Goal: Task Accomplishment & Management: Manage account settings

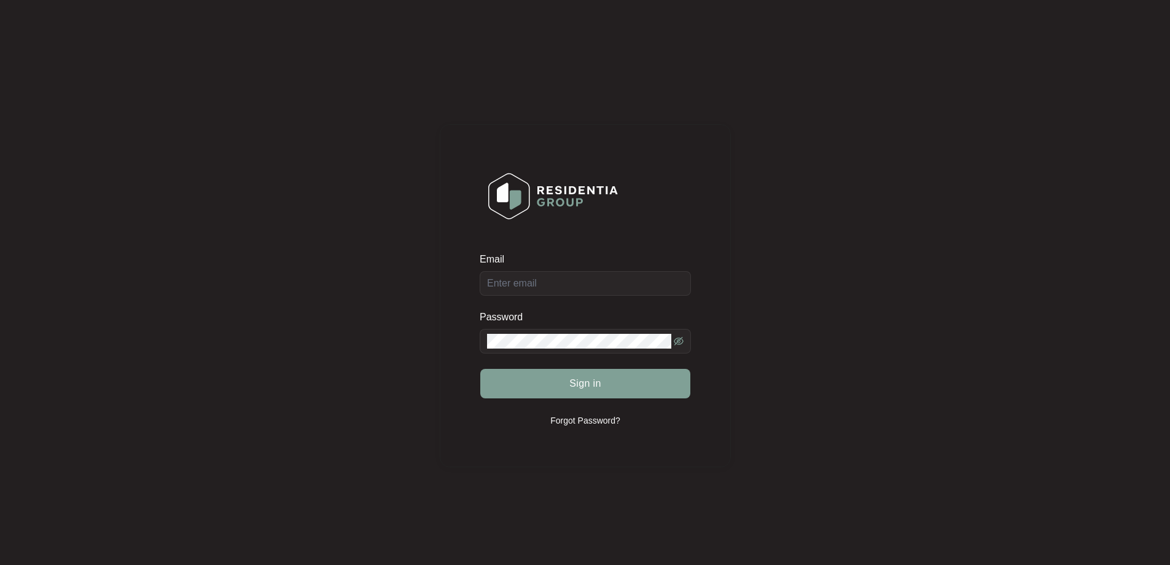
drag, startPoint x: 582, startPoint y: 281, endPoint x: 584, endPoint y: 287, distance: 6.4
click at [582, 283] on div "Email" at bounding box center [585, 274] width 211 height 43
click at [587, 284] on div "Email" at bounding box center [585, 274] width 211 height 43
click at [587, 284] on input "Email" at bounding box center [585, 283] width 211 height 25
type input "[EMAIL_ADDRESS][DOMAIN_NAME]"
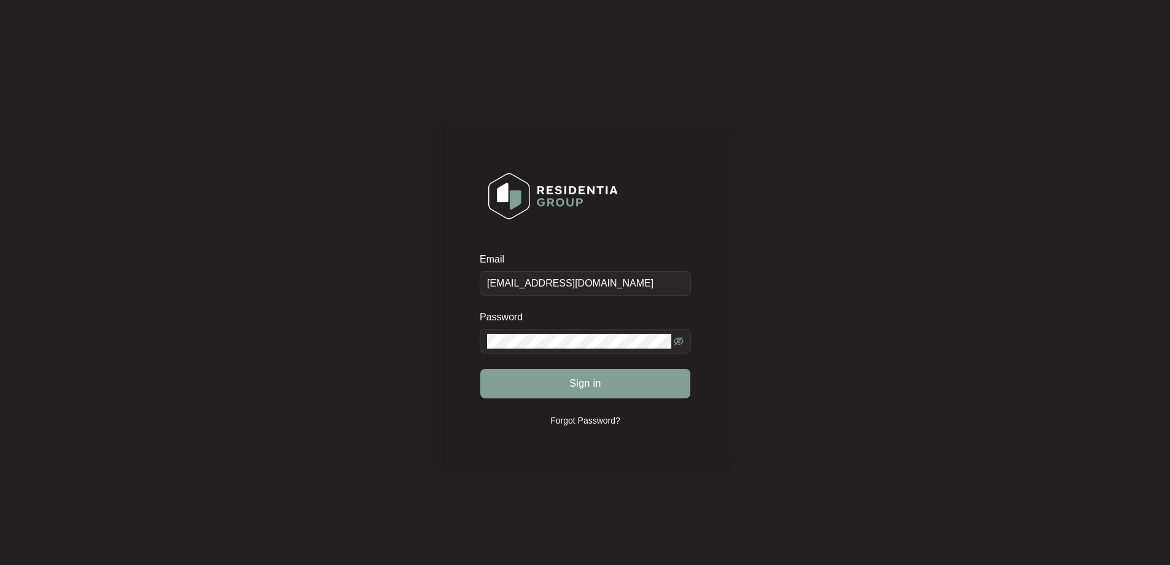
click at [587, 349] on span at bounding box center [585, 341] width 211 height 25
click at [552, 379] on button "Sign in" at bounding box center [585, 383] width 210 height 29
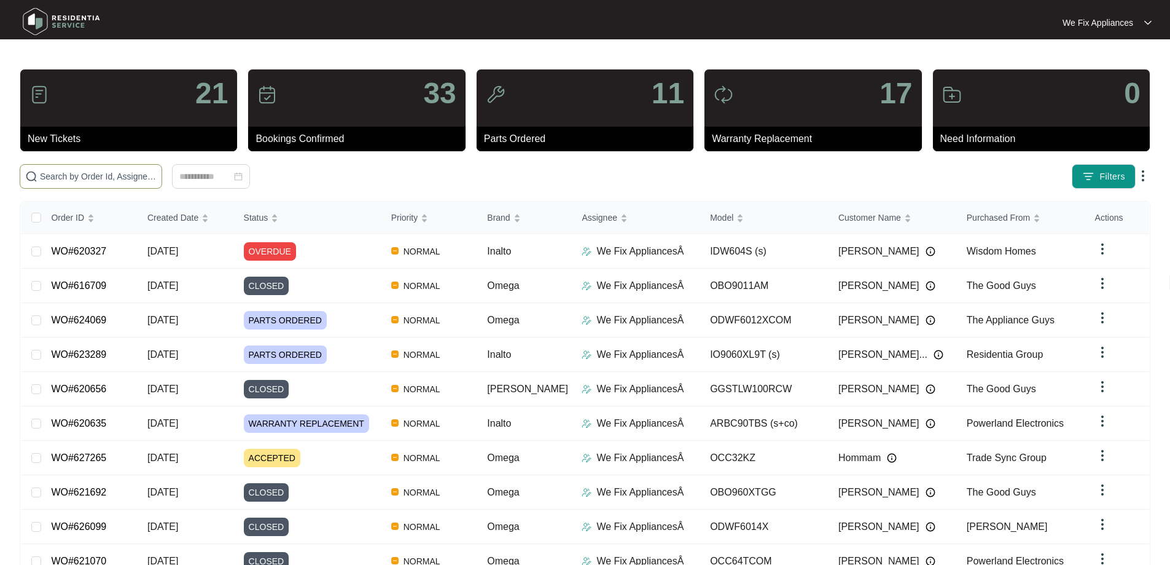
paste input "627368"
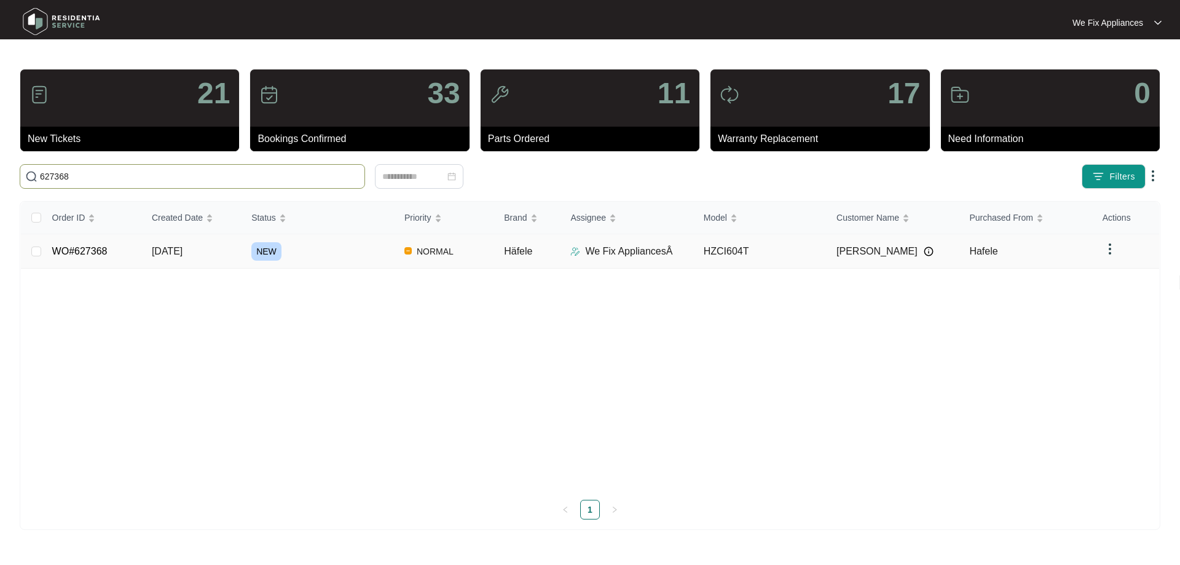
type input "627368"
click at [67, 248] on link "WO#627368" at bounding box center [79, 251] width 55 height 10
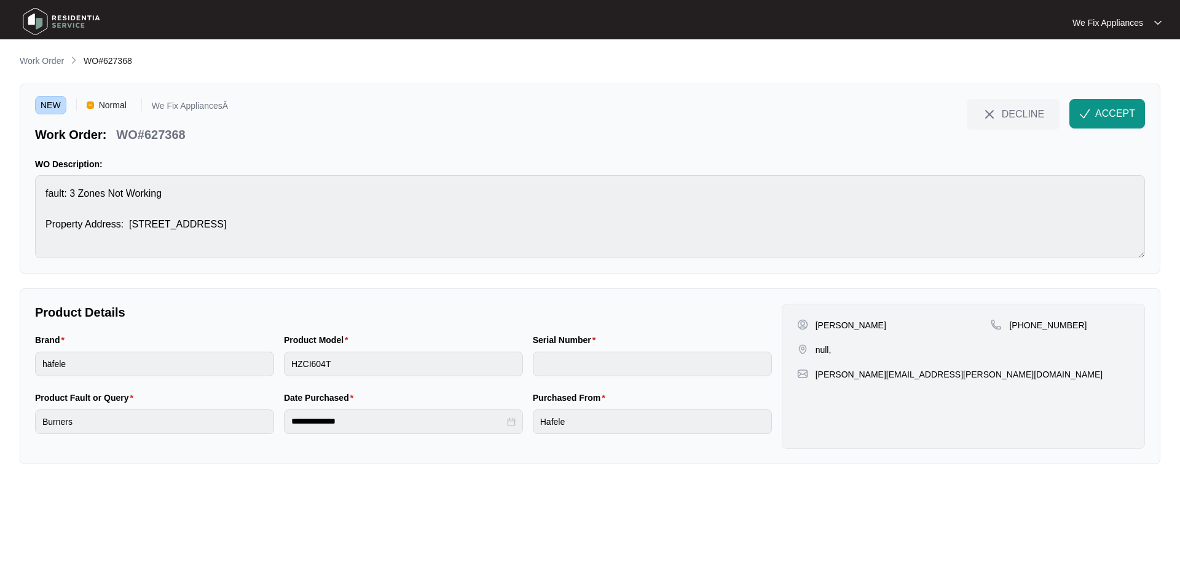
click at [1086, 116] on img "button" at bounding box center [1084, 113] width 11 height 11
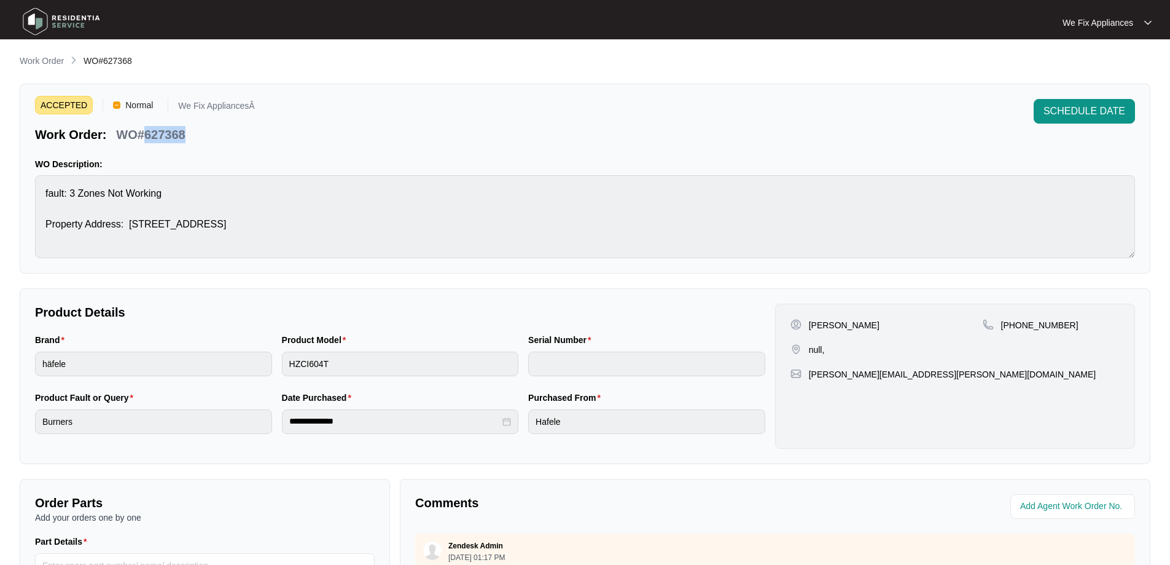
drag, startPoint x: 190, startPoint y: 138, endPoint x: 142, endPoint y: 137, distance: 47.9
click at [142, 137] on div "WO#627368" at bounding box center [150, 133] width 79 height 22
copy p "627368"
drag, startPoint x: 871, startPoint y: 325, endPoint x: 842, endPoint y: 326, distance: 28.3
click at [842, 326] on div "[PERSON_NAME]" at bounding box center [887, 325] width 192 height 12
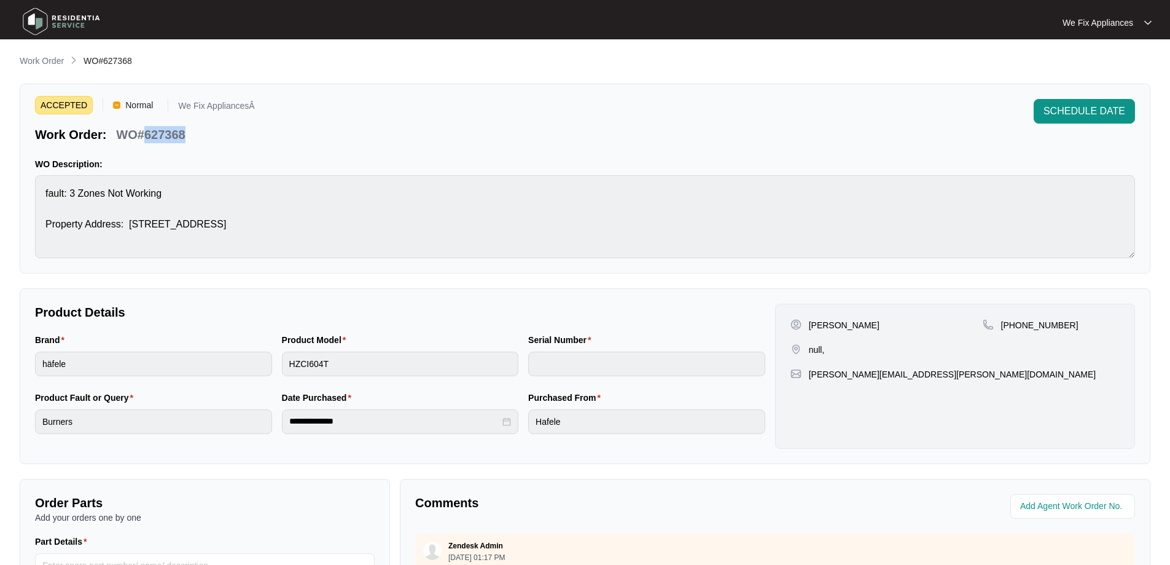
click at [842, 326] on p "[PERSON_NAME]" at bounding box center [844, 325] width 71 height 12
drag, startPoint x: 871, startPoint y: 326, endPoint x: 837, endPoint y: 330, distance: 34.1
click at [837, 330] on div "[PERSON_NAME]" at bounding box center [887, 325] width 192 height 12
copy p "[PERSON_NAME]"
drag, startPoint x: 1061, startPoint y: 329, endPoint x: 1014, endPoint y: 326, distance: 46.8
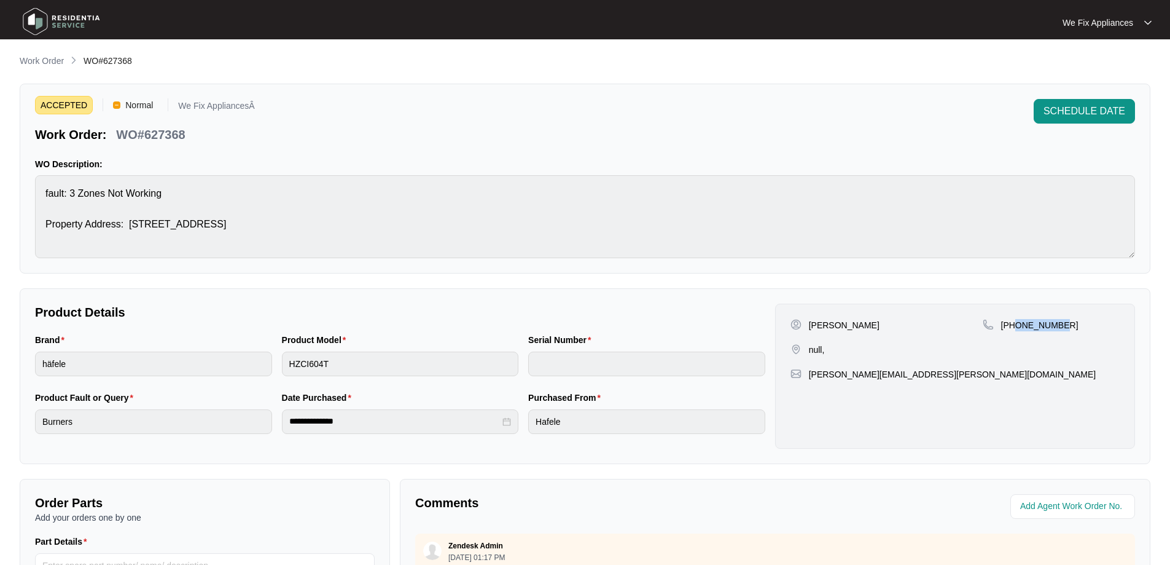
click at [1014, 326] on div "[PHONE_NUMBER]" at bounding box center [1051, 325] width 137 height 12
copy p "435295644"
click at [29, 189] on div "ACCEPTED Normal We Fix AppliancesÂ Work Order: WO#627368 SCHEDULE DATE WO Descr…" at bounding box center [585, 179] width 1131 height 190
click at [274, 367] on div "Brand häfele Product Model HZCI604T Serial Number" at bounding box center [400, 362] width 740 height 58
click at [27, 178] on div "ACCEPTED Normal We Fix AppliancesÂ Work Order: WO#627368 SCHEDULE DATE WO Descr…" at bounding box center [585, 179] width 1131 height 190
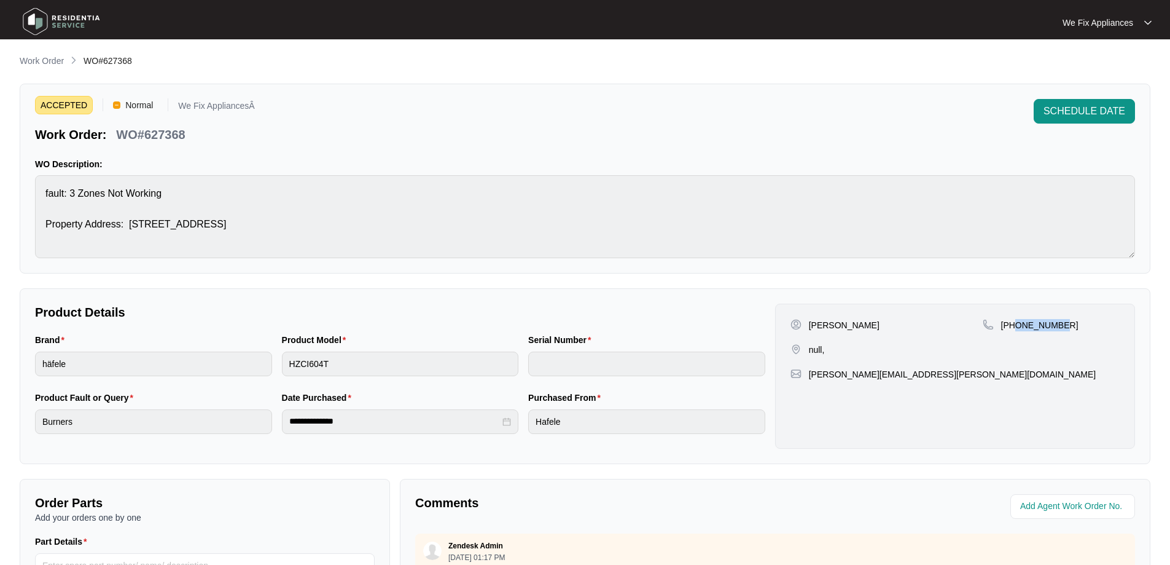
drag, startPoint x: 1072, startPoint y: 330, endPoint x: 1014, endPoint y: 331, distance: 57.8
click at [1014, 331] on div "[PHONE_NUMBER]" at bounding box center [1051, 337] width 137 height 37
copy p "435295644"
click at [26, 193] on div "ACCEPTED Normal We Fix AppliancesÂ Work Order: WO#627368 SCHEDULE DATE WO Descr…" at bounding box center [585, 179] width 1131 height 190
drag, startPoint x: 192, startPoint y: 138, endPoint x: 144, endPoint y: 135, distance: 48.0
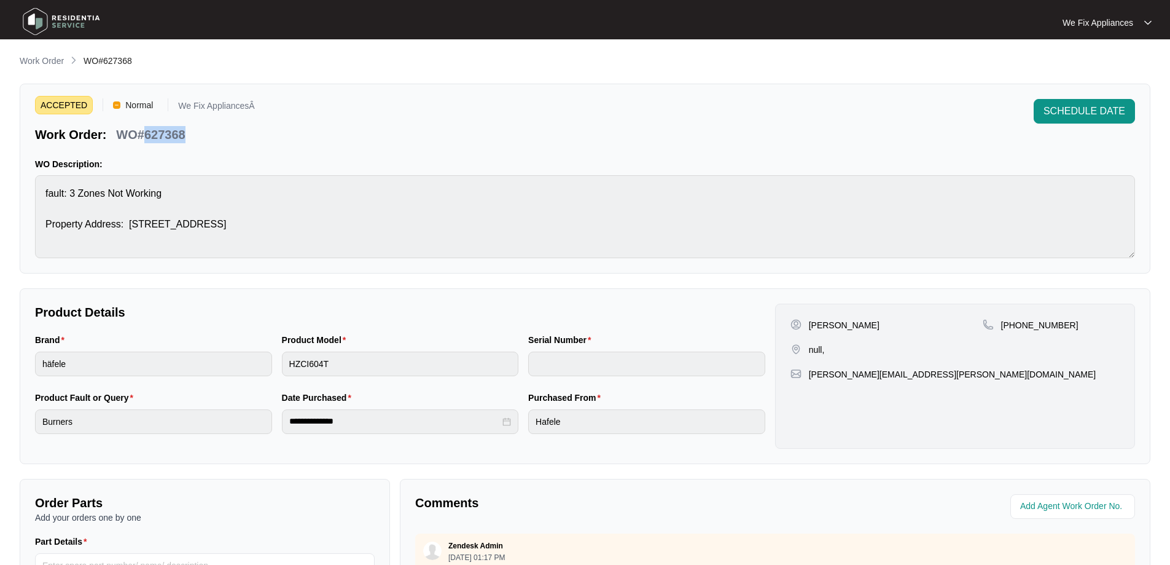
click at [144, 135] on div "Work Order: WO#627368" at bounding box center [145, 133] width 220 height 22
copy p "627368"
click at [1111, 101] on button "SCHEDULE DATE" at bounding box center [1084, 111] width 101 height 25
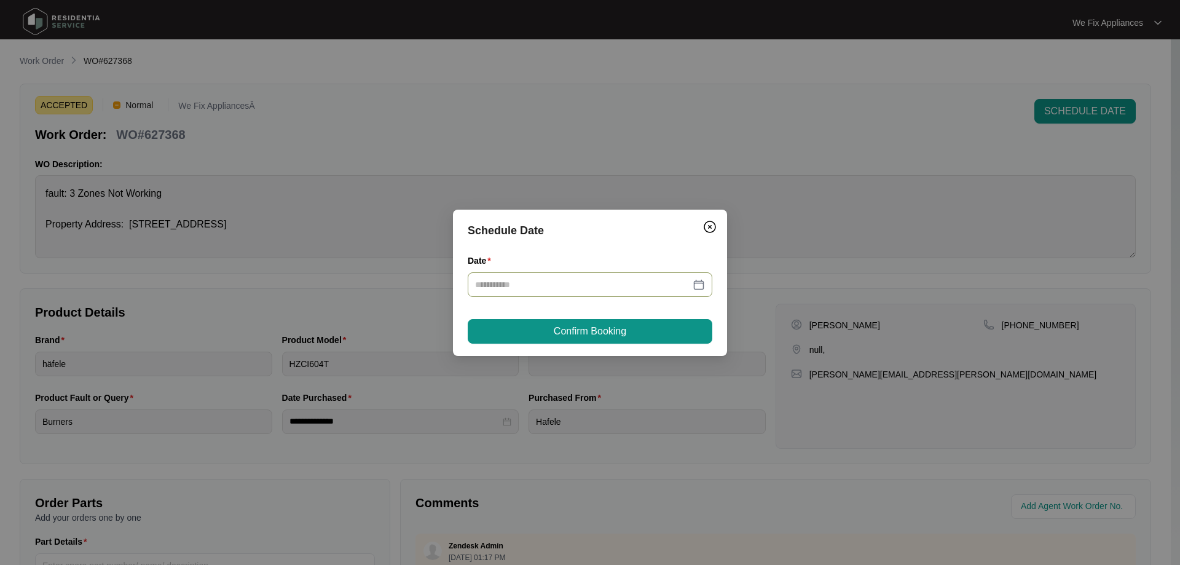
drag, startPoint x: 640, startPoint y: 280, endPoint x: 640, endPoint y: 288, distance: 8.0
click at [640, 286] on input "Date" at bounding box center [582, 285] width 215 height 14
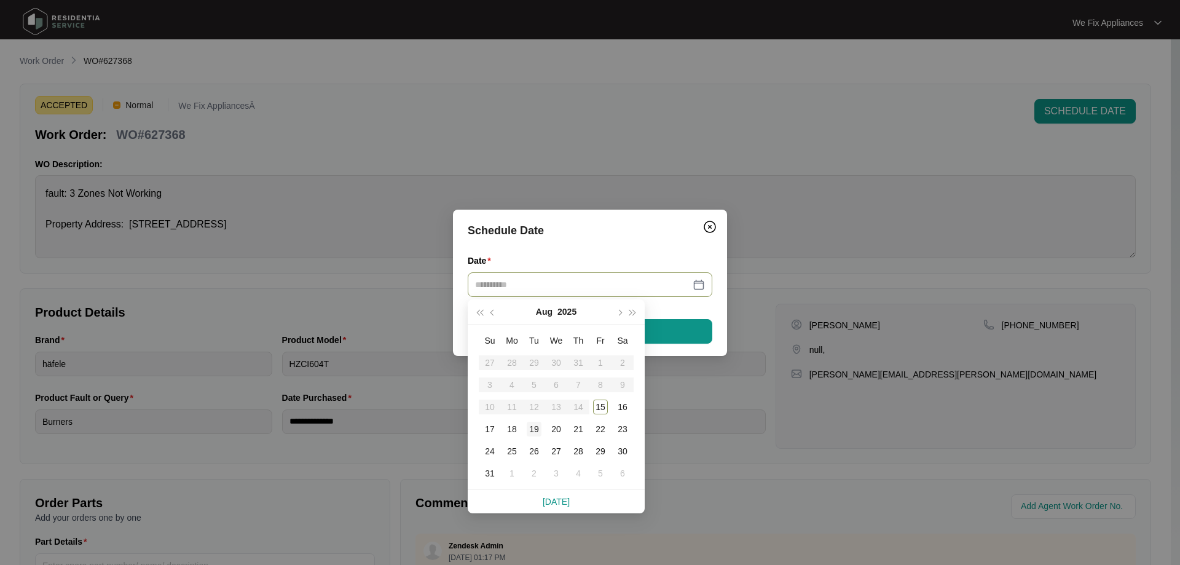
click at [534, 428] on div "19" at bounding box center [534, 428] width 15 height 15
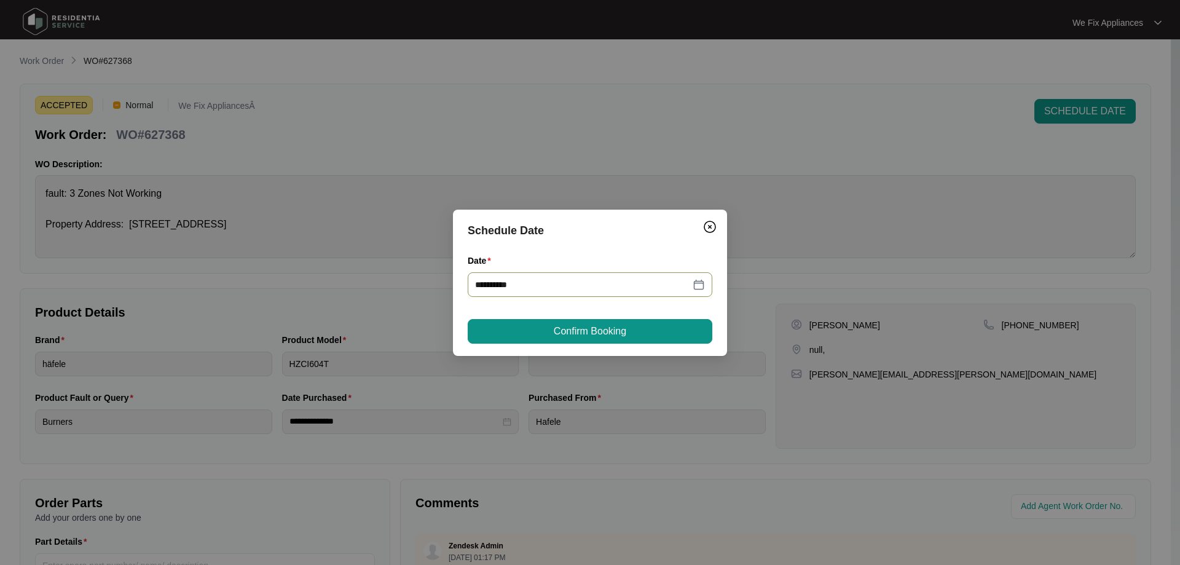
type input "**********"
click at [590, 332] on span "Confirm Booking" at bounding box center [590, 331] width 72 height 15
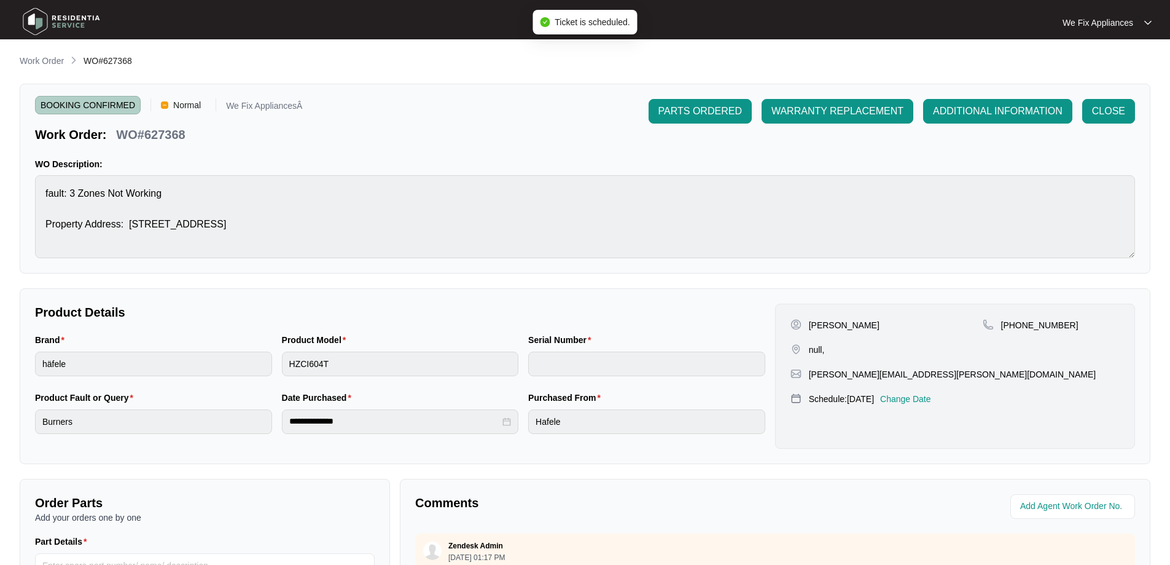
click at [74, 17] on img at bounding box center [61, 21] width 86 height 37
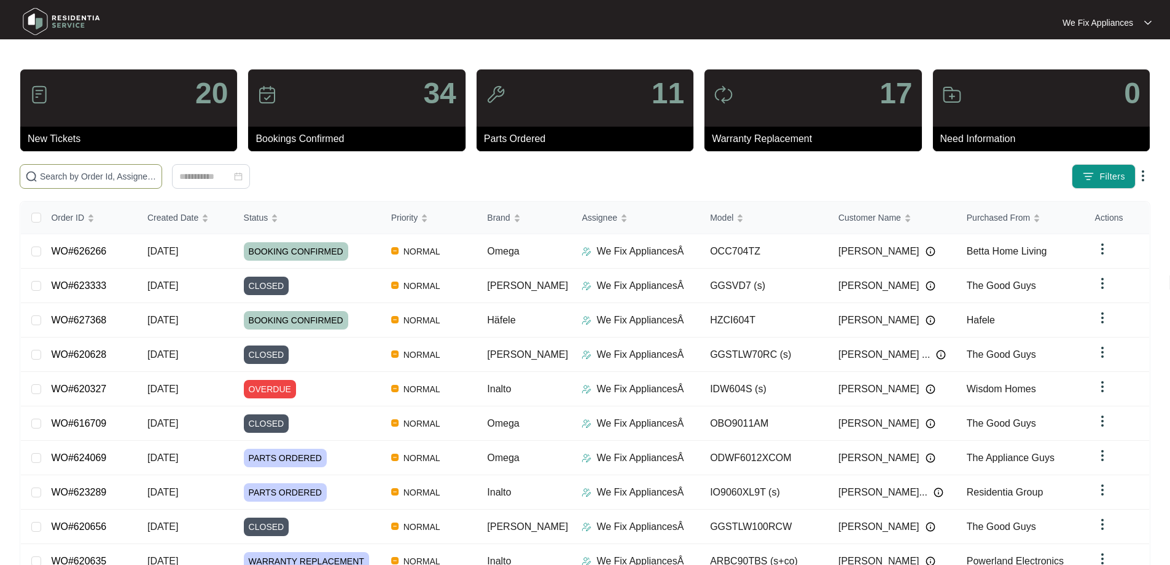
paste input "626266"
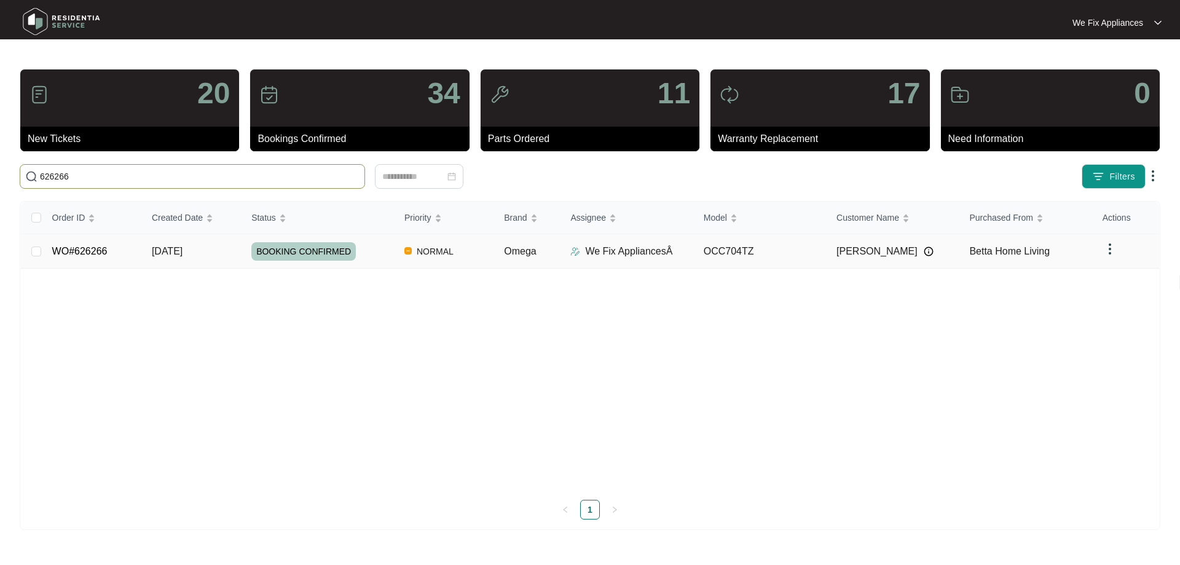
type input "626266"
click at [87, 248] on link "WO#626266" at bounding box center [79, 251] width 55 height 10
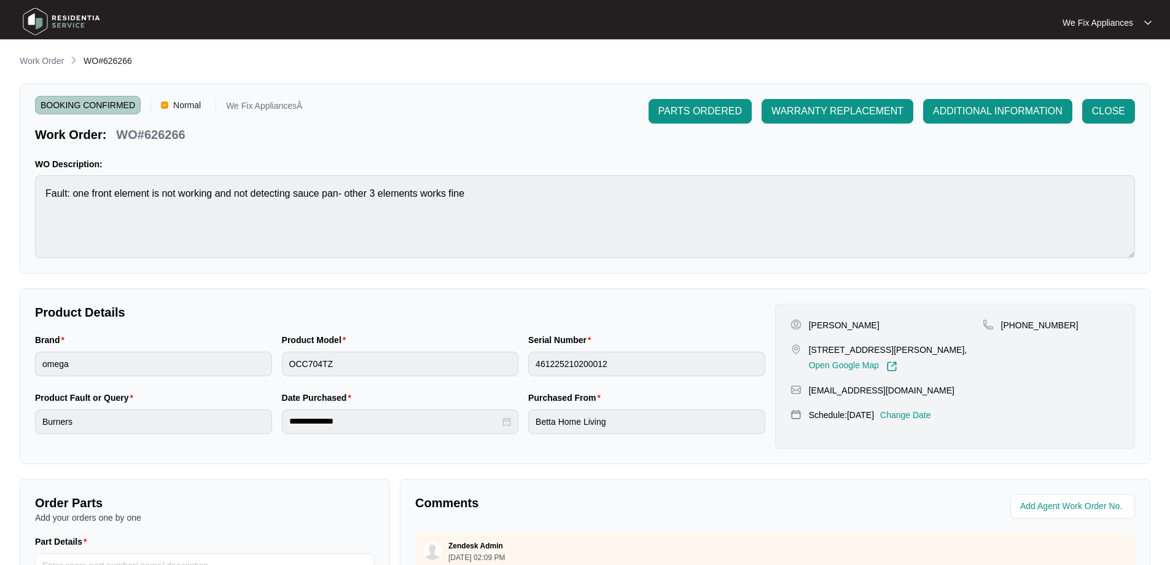
click at [922, 412] on p "Change Date" at bounding box center [905, 415] width 51 height 12
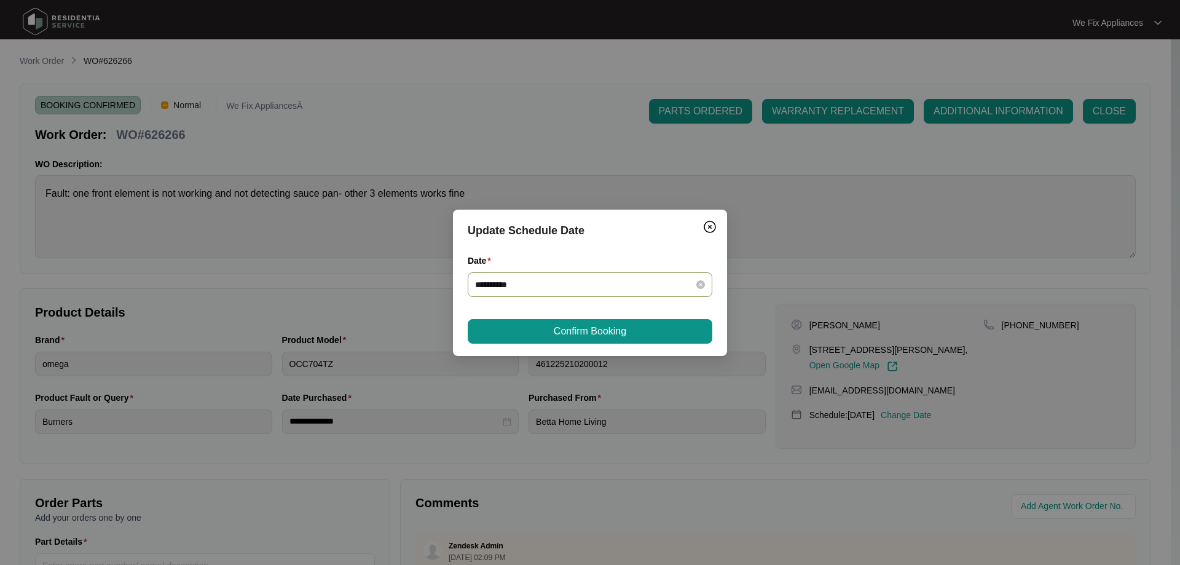
click at [572, 276] on div "**********" at bounding box center [590, 284] width 245 height 25
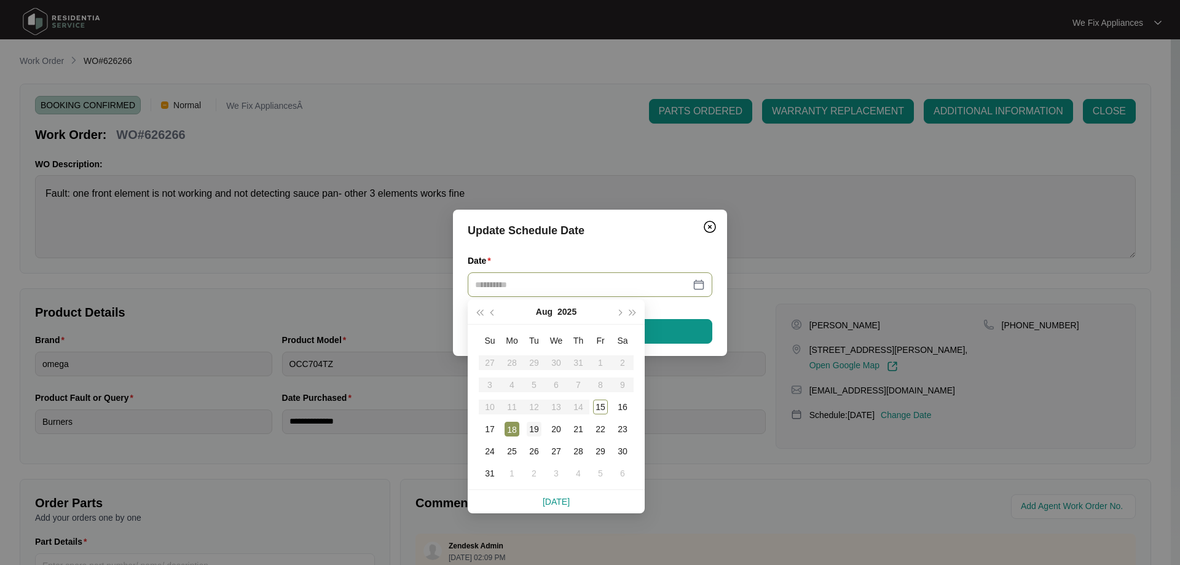
click at [530, 429] on div "19" at bounding box center [534, 428] width 15 height 15
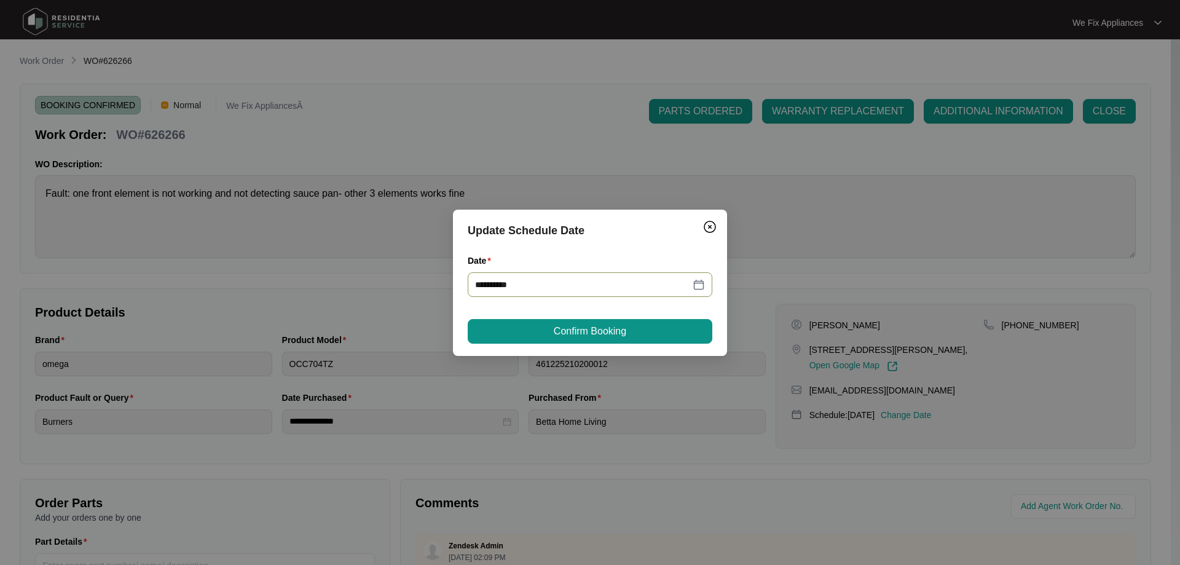
type input "**********"
click at [609, 327] on span "Confirm Booking" at bounding box center [590, 331] width 72 height 15
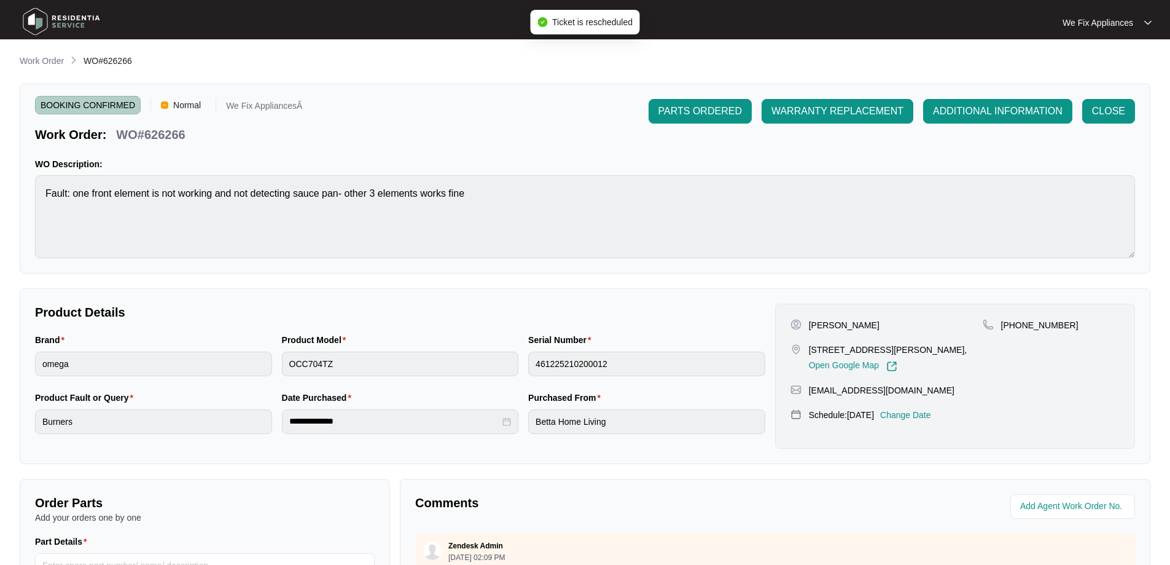
click at [74, 22] on img at bounding box center [61, 21] width 86 height 37
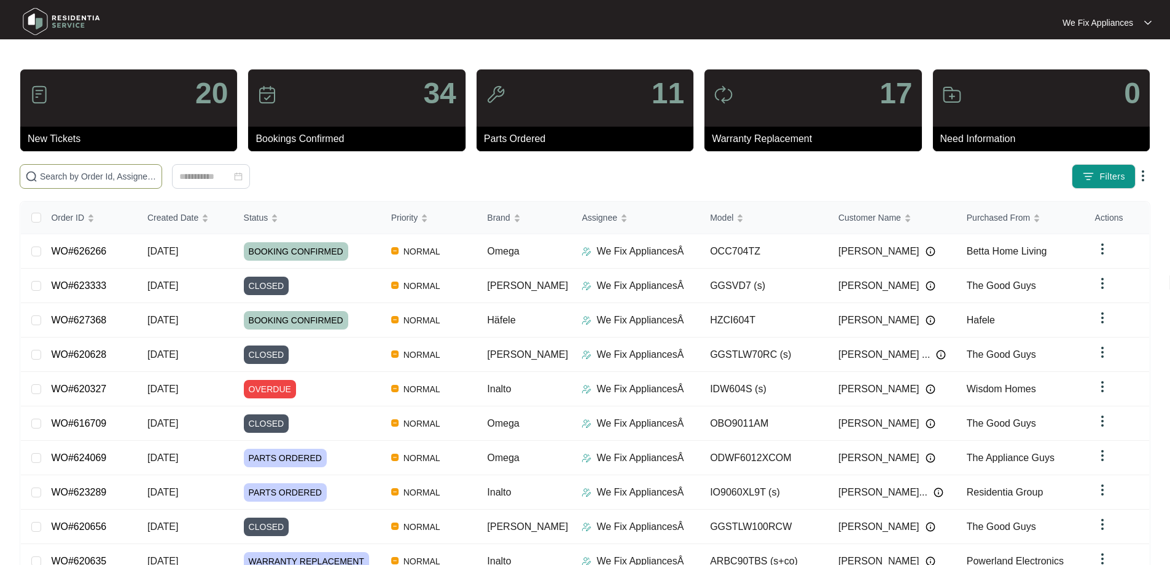
paste input "624346"
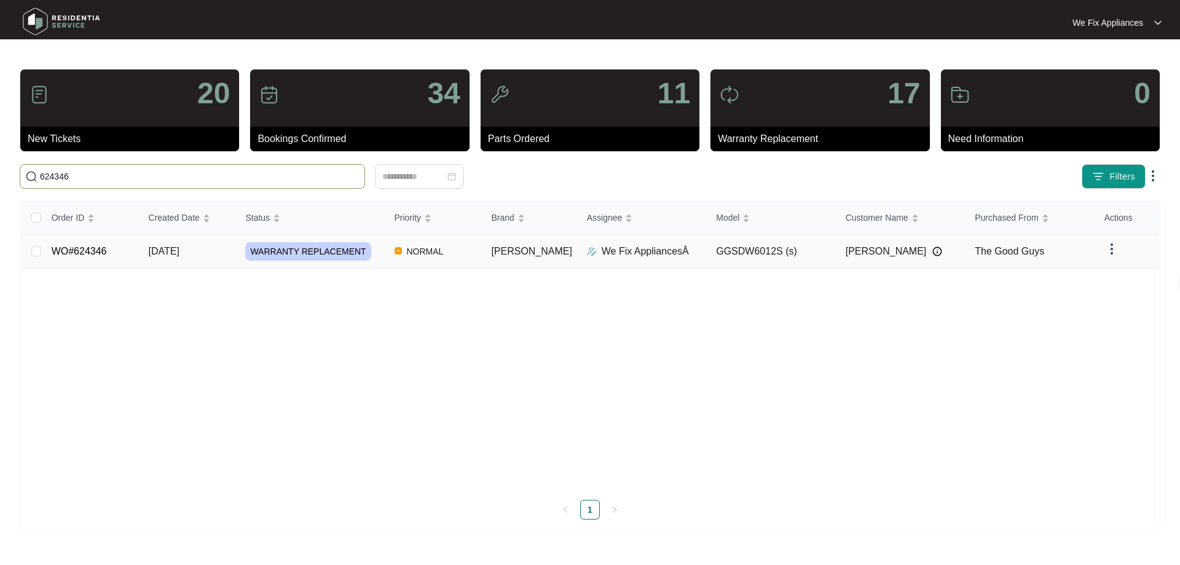
type input "624346"
click at [94, 259] on td "WO#624346" at bounding box center [90, 251] width 97 height 34
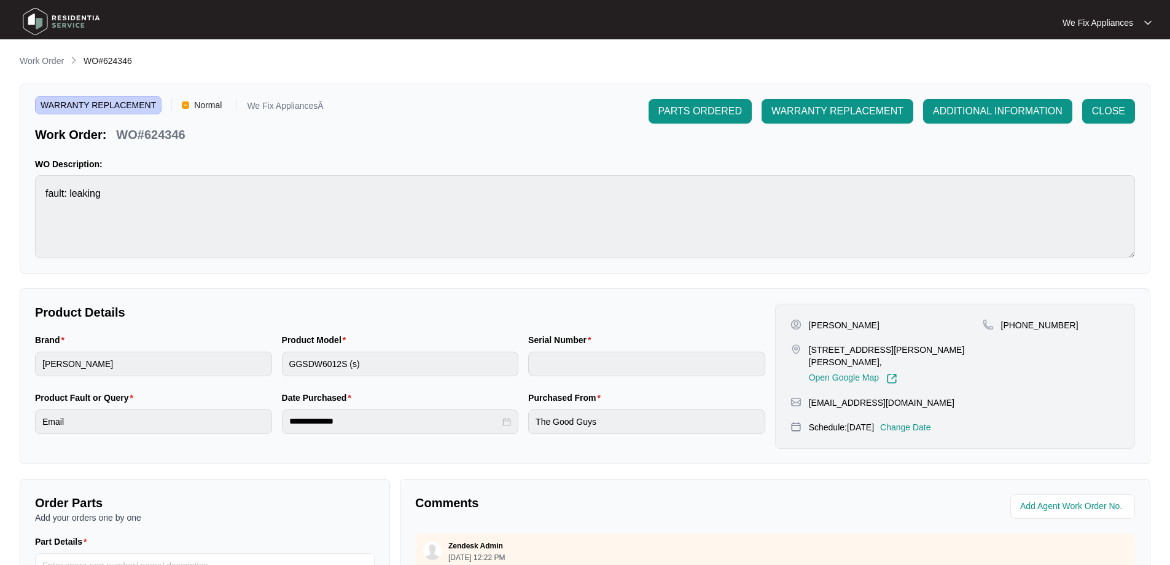
click at [931, 421] on p "Change Date" at bounding box center [905, 427] width 51 height 12
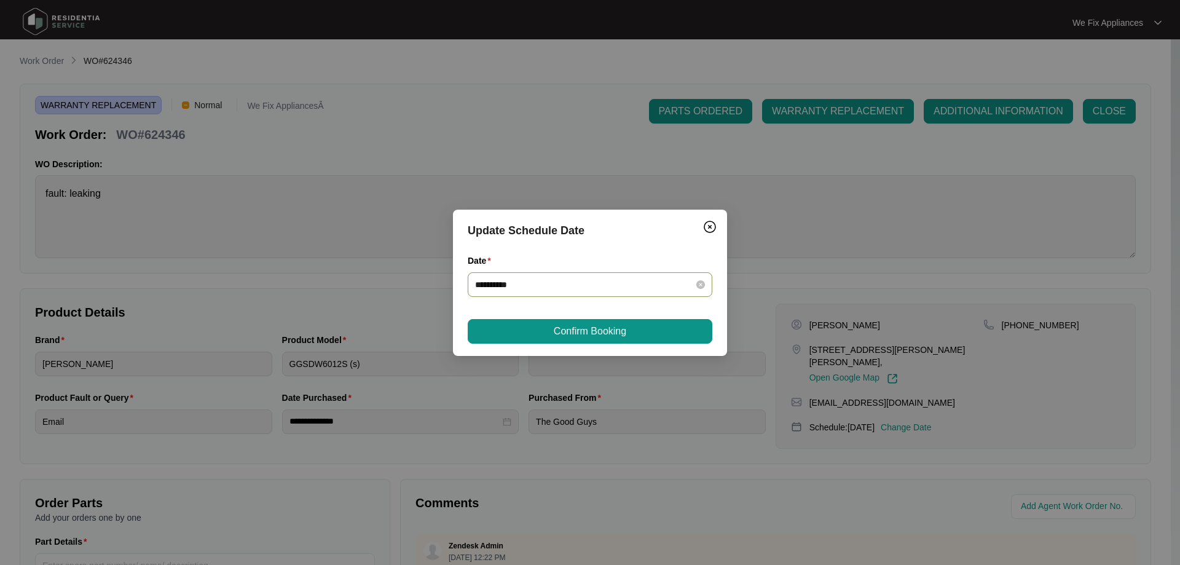
click at [543, 287] on input "**********" at bounding box center [582, 285] width 215 height 14
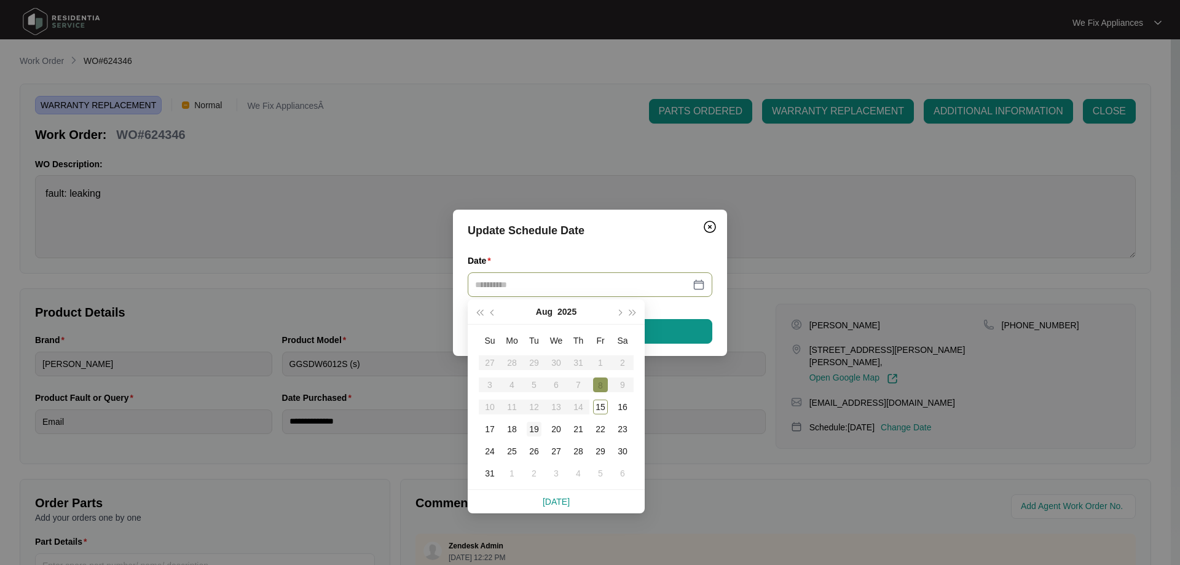
click at [535, 425] on div "19" at bounding box center [534, 428] width 15 height 15
type input "**********"
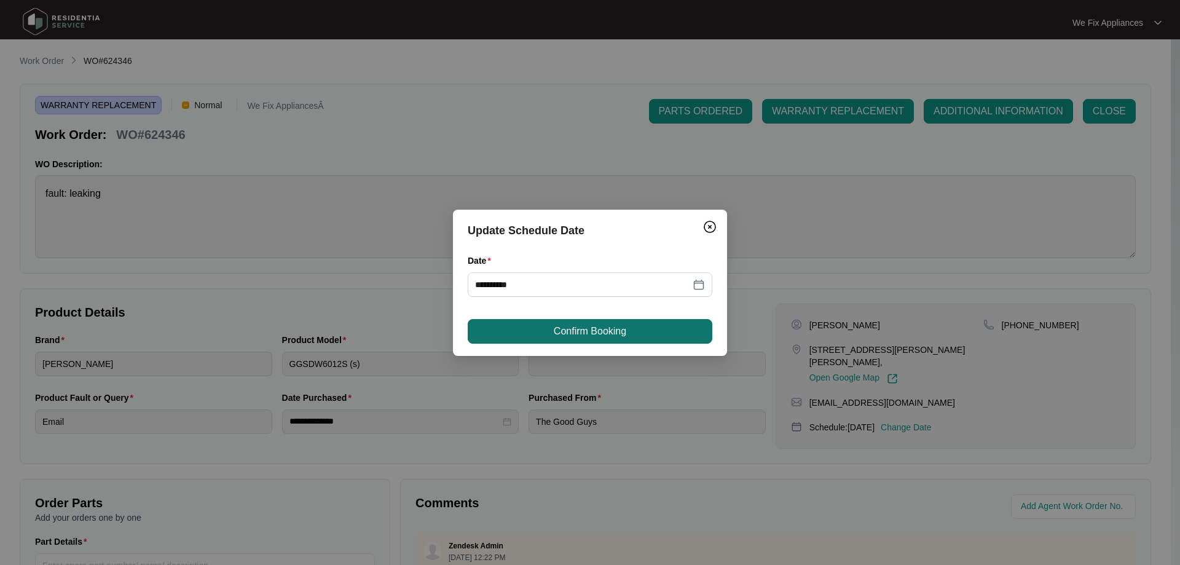
click at [562, 331] on span "Confirm Booking" at bounding box center [590, 331] width 72 height 15
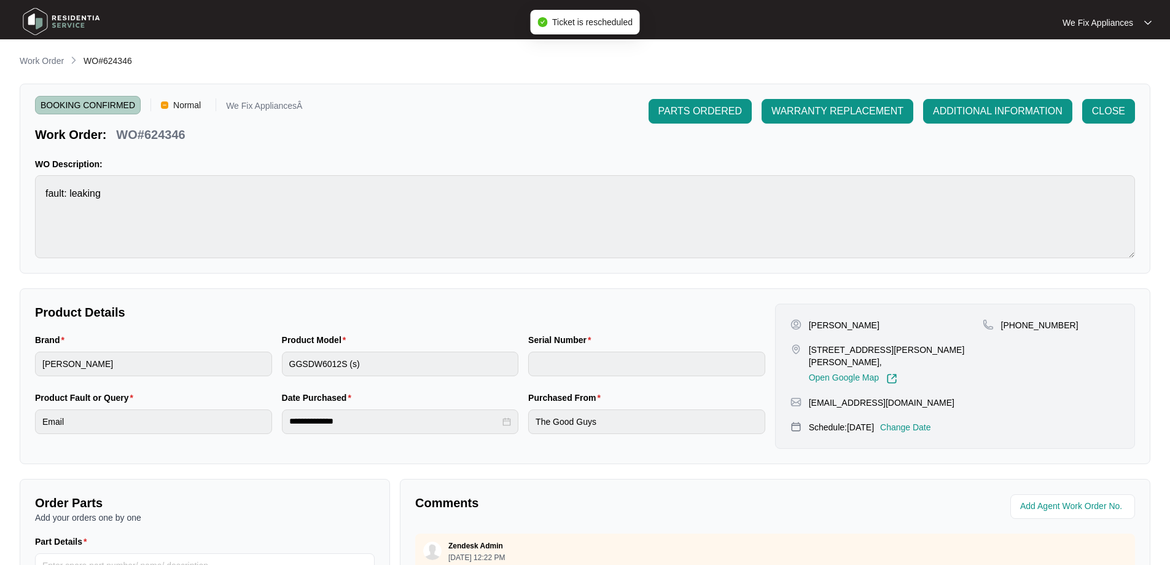
click at [82, 17] on img at bounding box center [61, 21] width 86 height 37
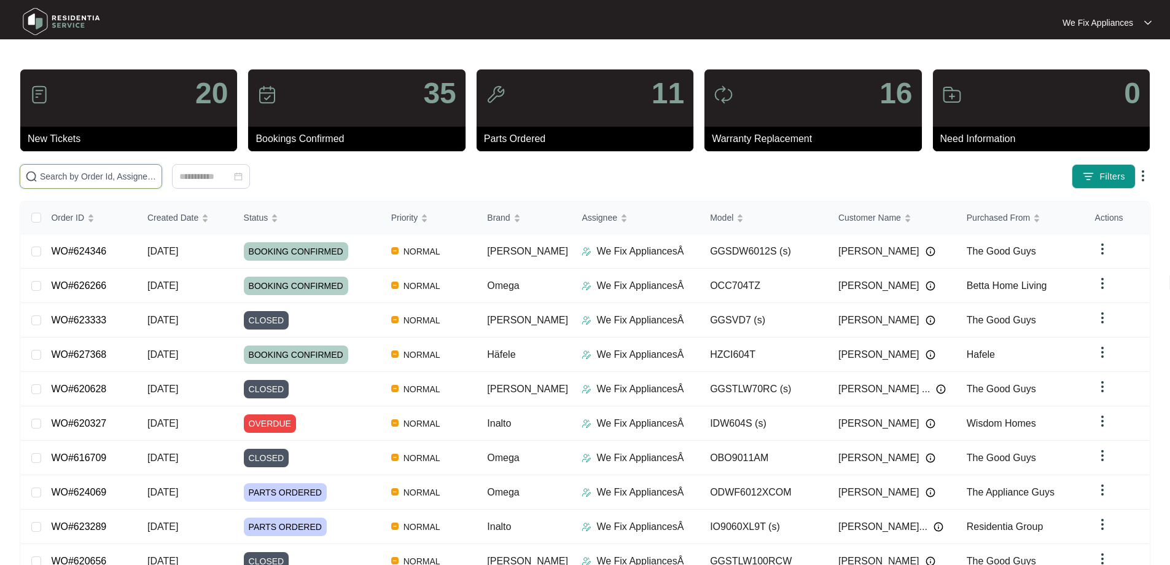
drag, startPoint x: 116, startPoint y: 169, endPoint x: 79, endPoint y: 177, distance: 38.3
paste input "625981"
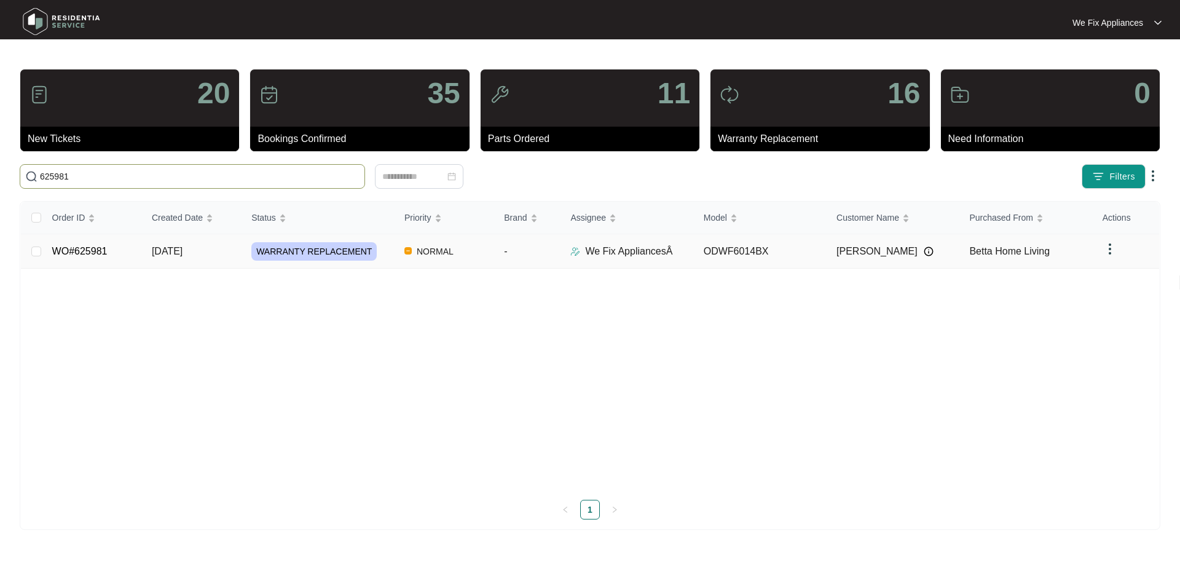
type input "625981"
click at [76, 250] on link "WO#625981" at bounding box center [79, 251] width 55 height 10
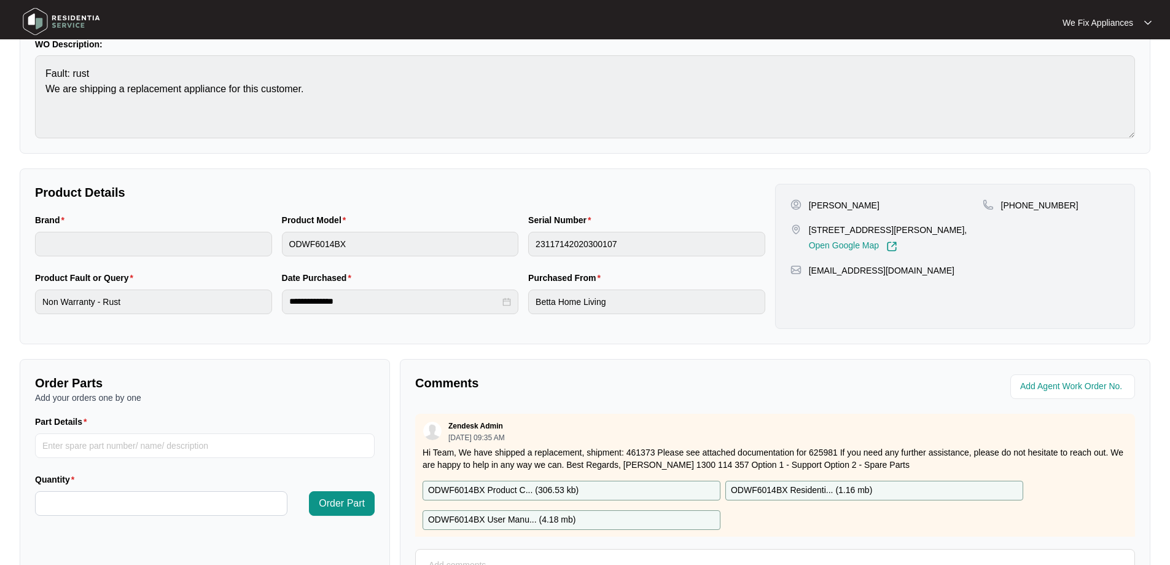
scroll to position [251, 0]
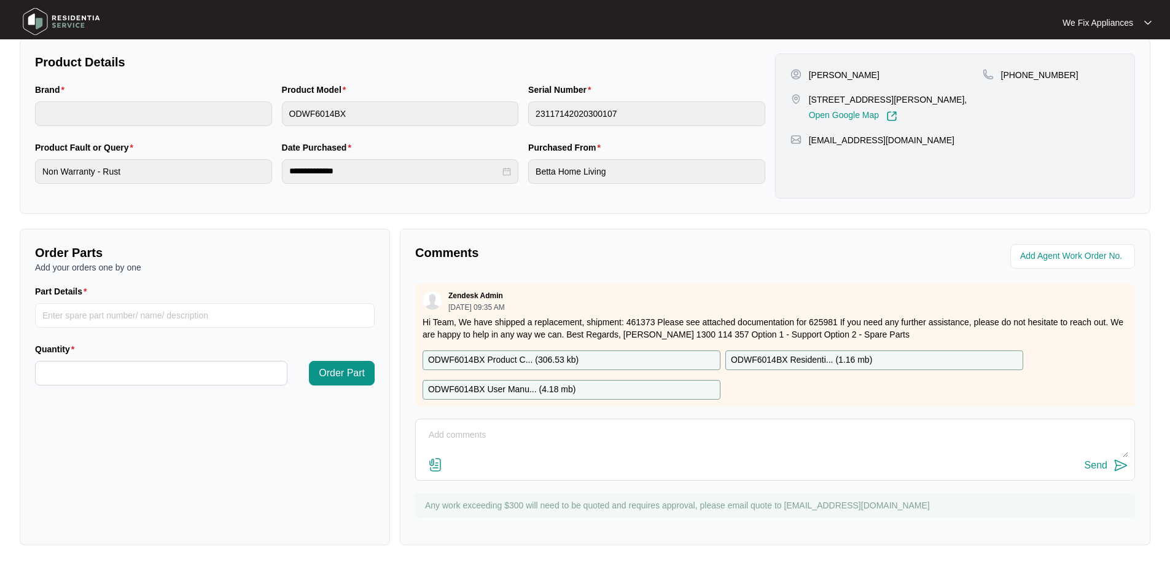
click at [531, 435] on textarea at bounding box center [775, 441] width 707 height 32
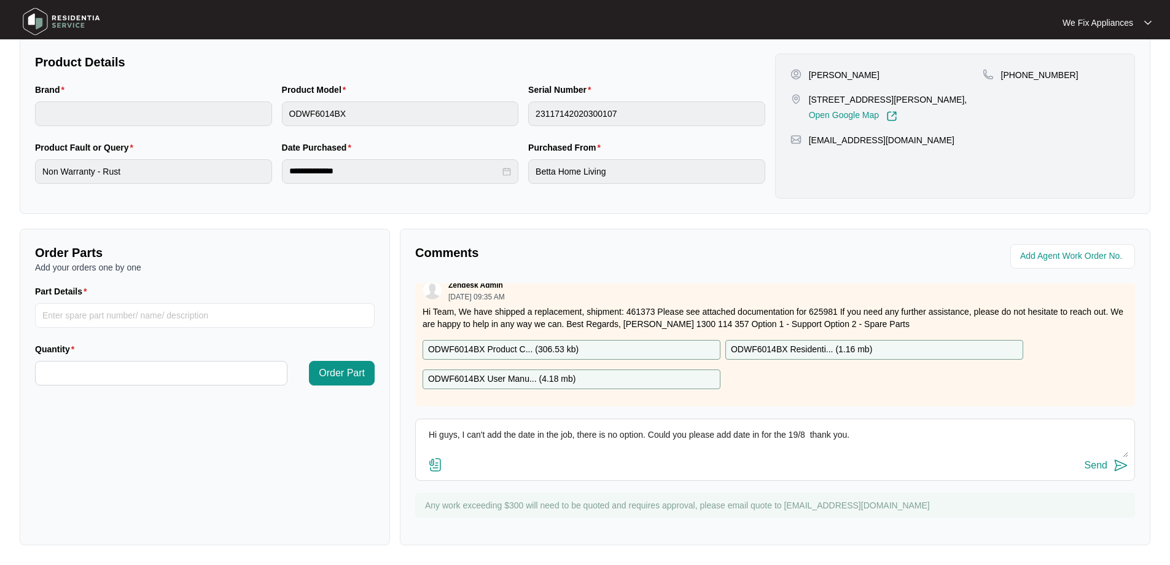
drag, startPoint x: 853, startPoint y: 434, endPoint x: 405, endPoint y: 415, distance: 447.7
click at [405, 415] on div "Comments Zendesk Admin [DATE] 09:35 AM Hi Team, We have shipped a replacement, …" at bounding box center [775, 387] width 751 height 316
type textarea "Hi guys, I can't add the date in the job, there is no option. Could you please …"
click at [1096, 458] on button "Send" at bounding box center [1107, 465] width 44 height 17
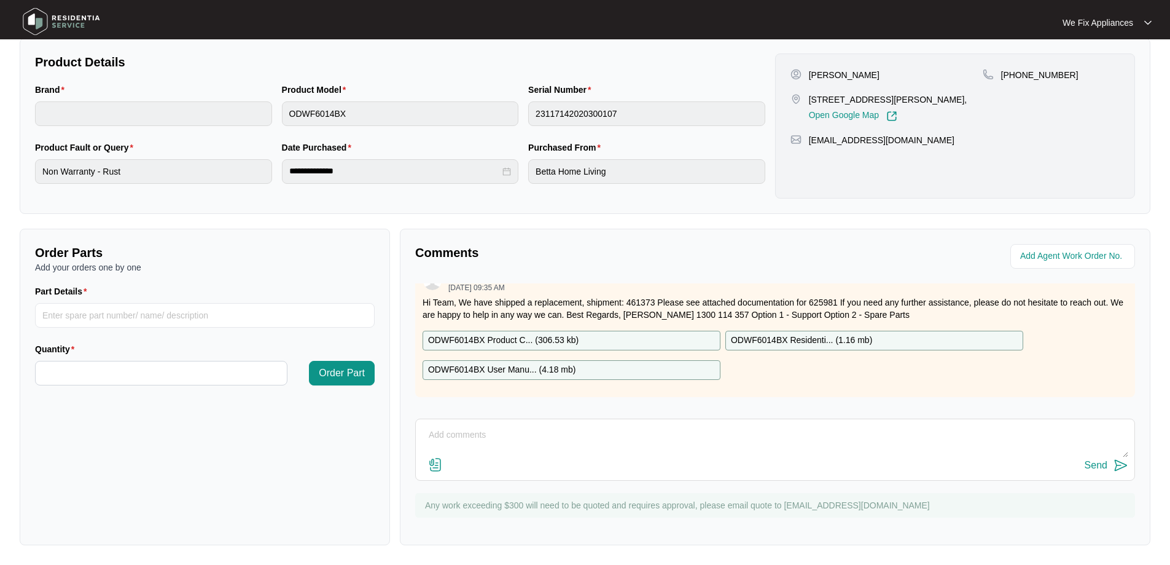
click at [79, 23] on img at bounding box center [61, 21] width 86 height 37
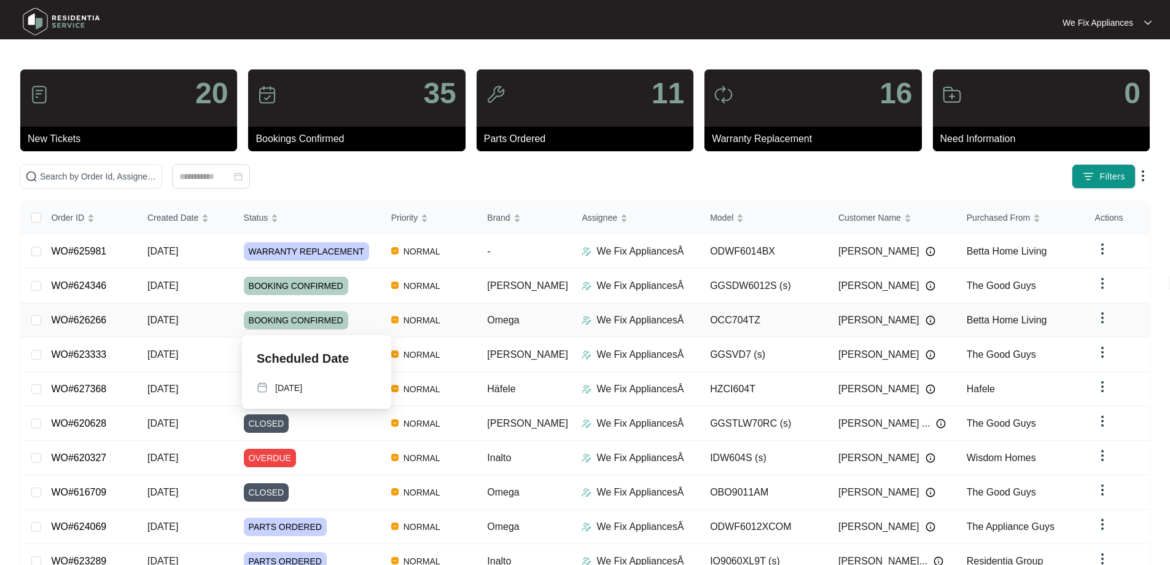
click at [299, 317] on span "BOOKING CONFIRMED" at bounding box center [296, 320] width 104 height 18
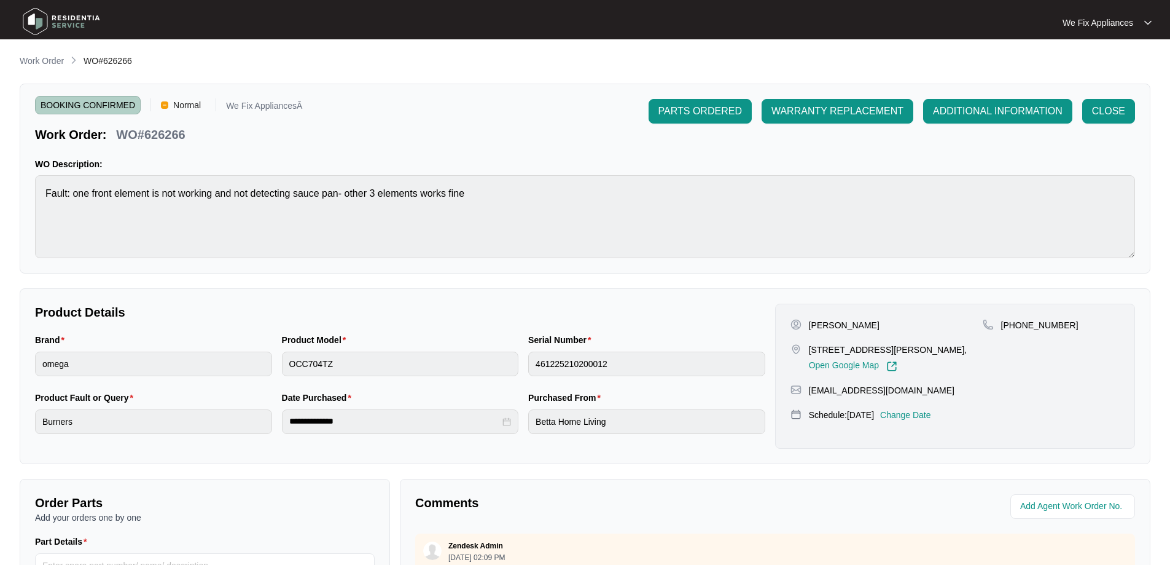
click at [64, 11] on img at bounding box center [61, 21] width 86 height 37
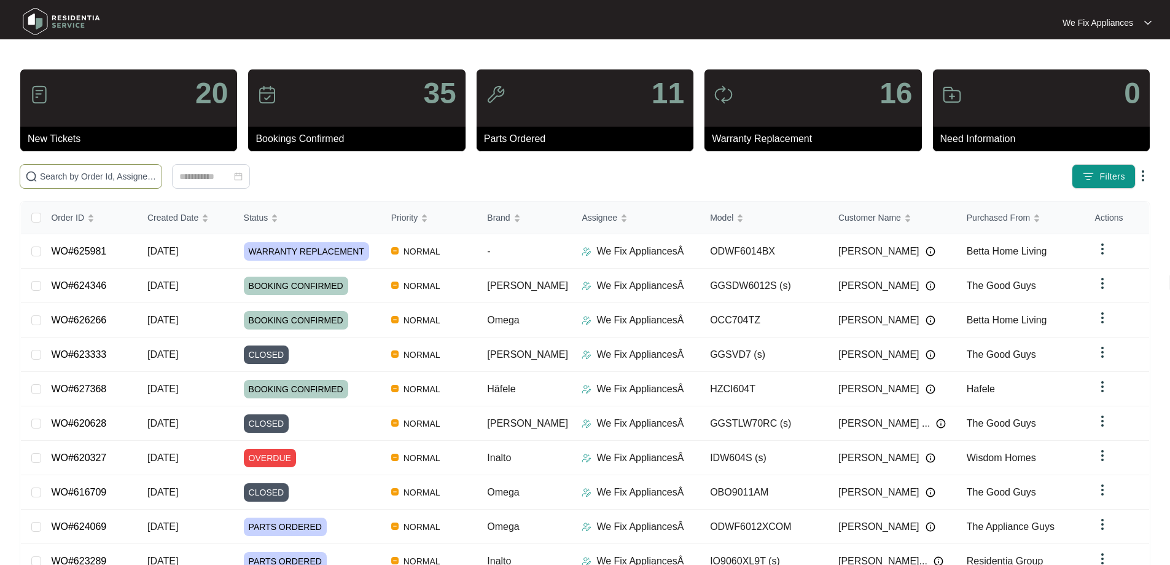
paste input "625837"
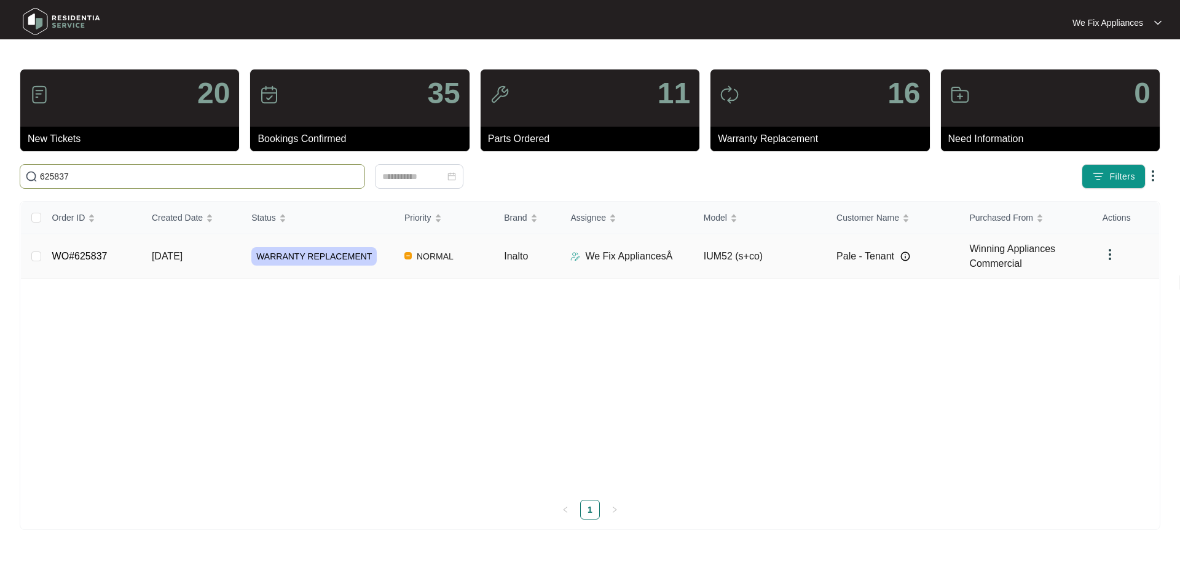
type input "625837"
click at [72, 251] on link "WO#625837" at bounding box center [79, 256] width 55 height 10
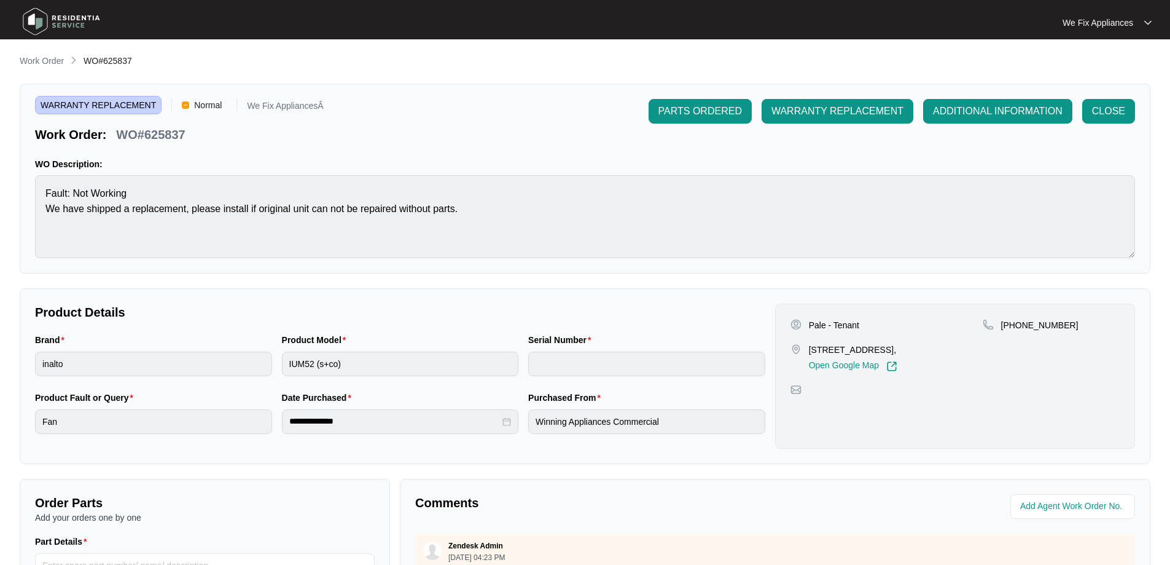
click at [198, 109] on span "Normal" at bounding box center [207, 105] width 37 height 18
click at [203, 101] on span "Normal" at bounding box center [207, 105] width 37 height 18
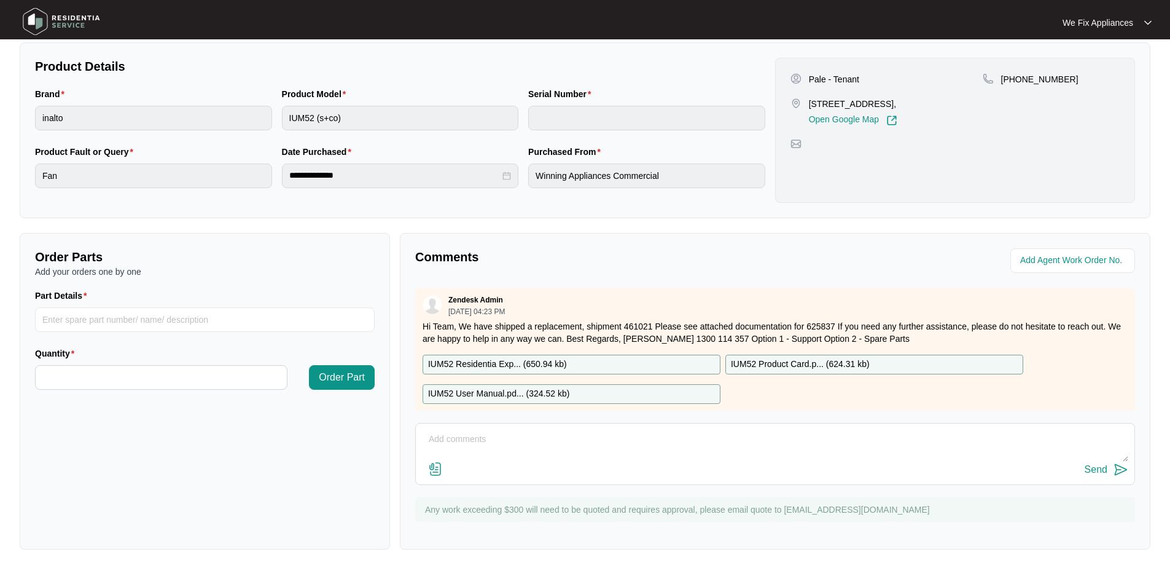
click at [611, 445] on textarea at bounding box center [775, 445] width 707 height 32
type textarea "C"
type textarea "Hi guys, customer is now booked for the 21/8 I can't add date in the job there …"
click at [1094, 472] on div "Send" at bounding box center [1096, 469] width 23 height 11
click at [70, 20] on img at bounding box center [61, 21] width 86 height 37
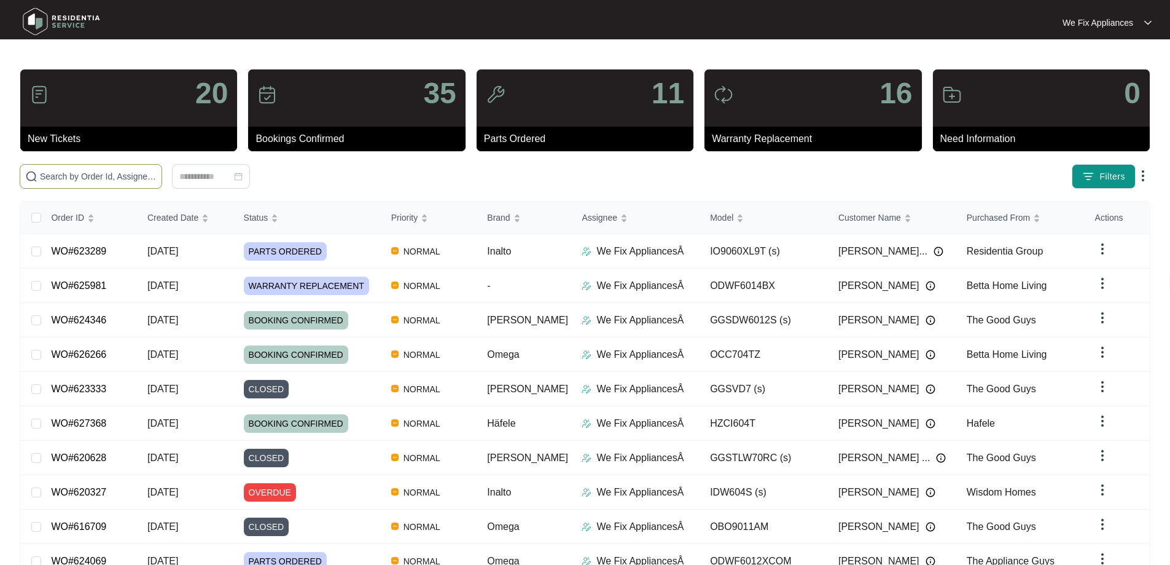
paste input "625527"
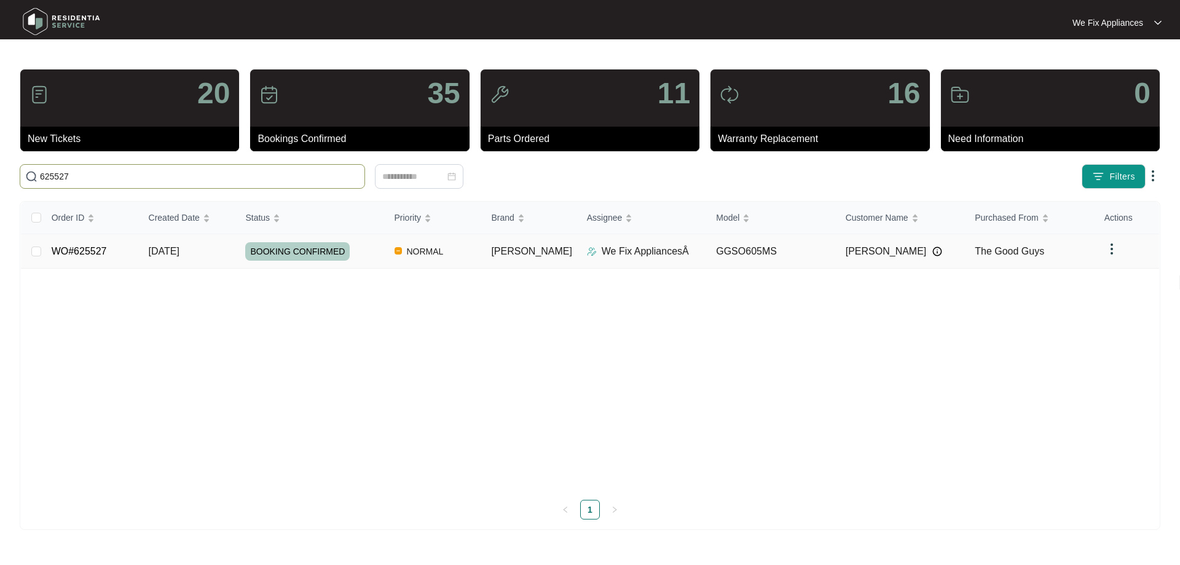
type input "625527"
click at [92, 251] on link "WO#625527" at bounding box center [79, 251] width 55 height 10
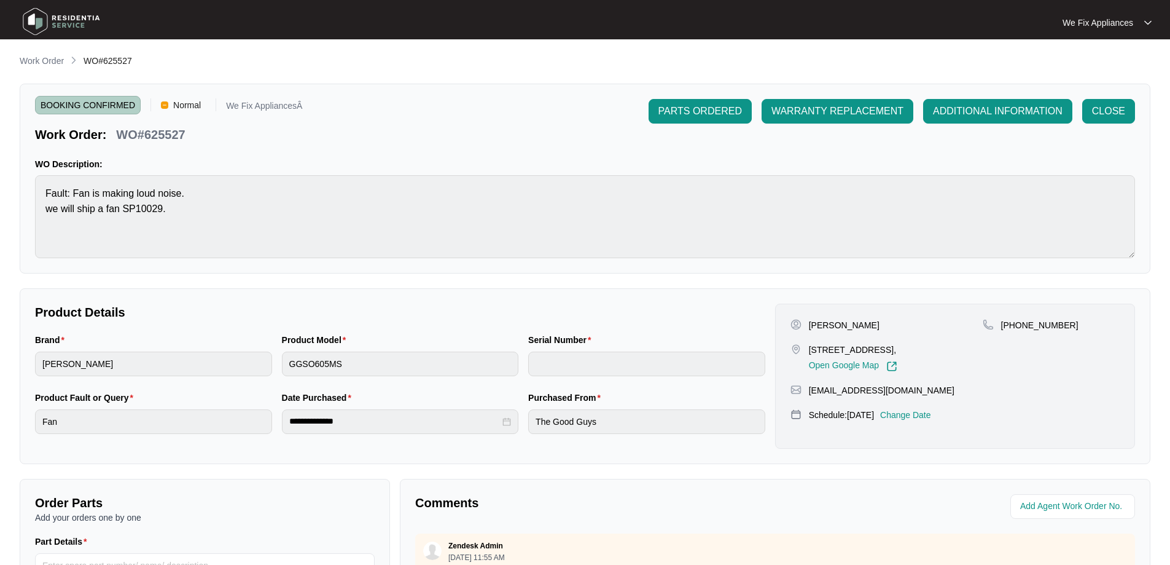
scroll to position [246, 0]
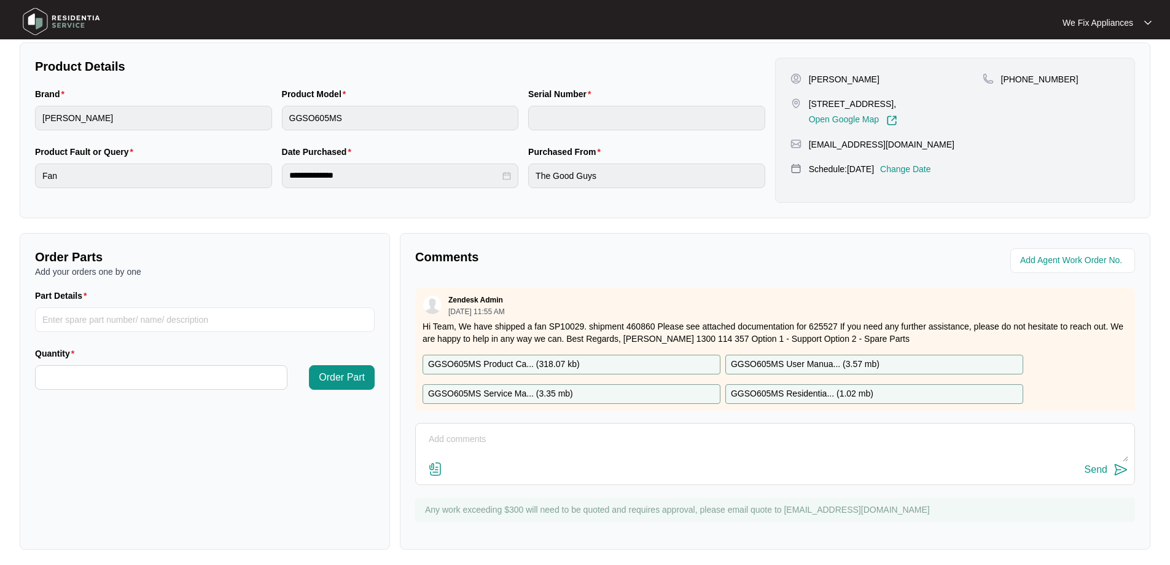
drag, startPoint x: 510, startPoint y: 452, endPoint x: 512, endPoint y: 444, distance: 7.8
click at [512, 444] on textarea at bounding box center [775, 445] width 707 height 32
type textarea "Hi guys, called the phone number provided"
click at [60, 17] on img at bounding box center [61, 21] width 86 height 37
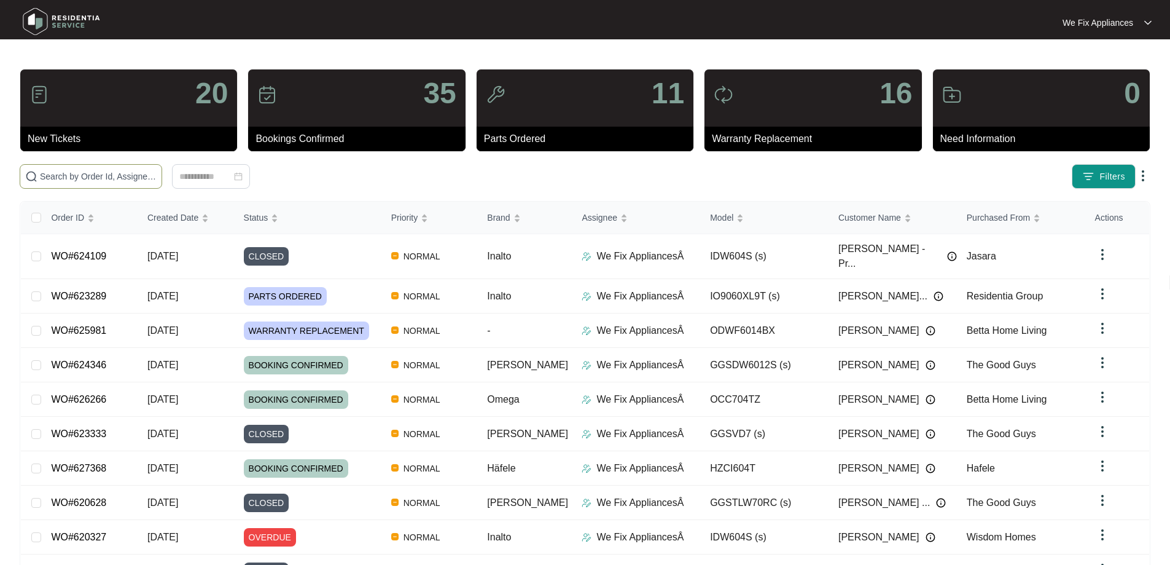
paste input "625950"
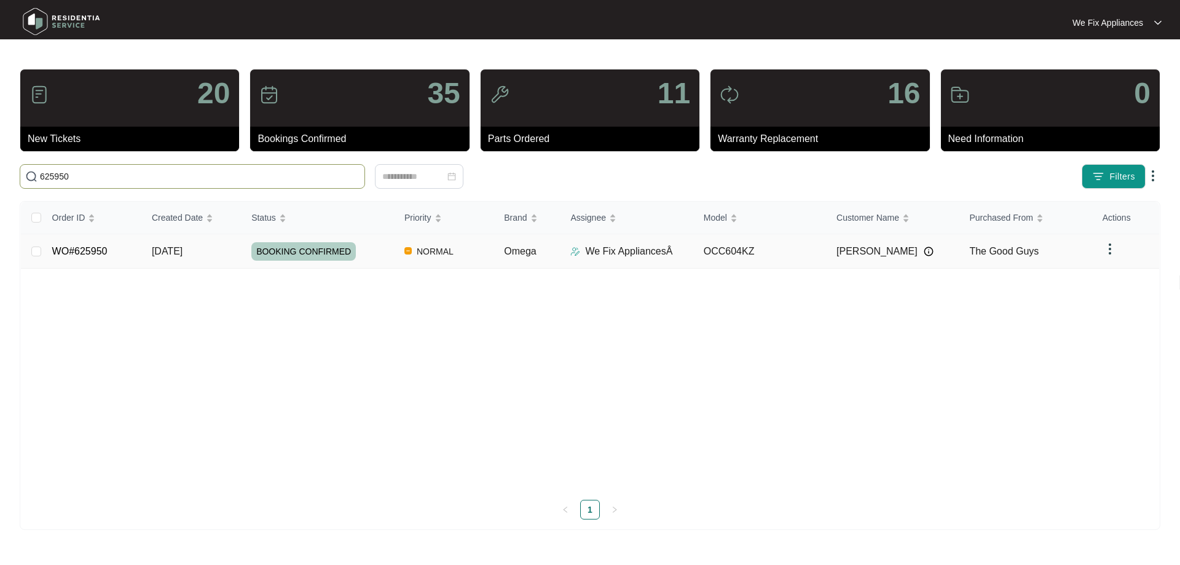
type input "625950"
click at [75, 253] on link "WO#625950" at bounding box center [79, 251] width 55 height 10
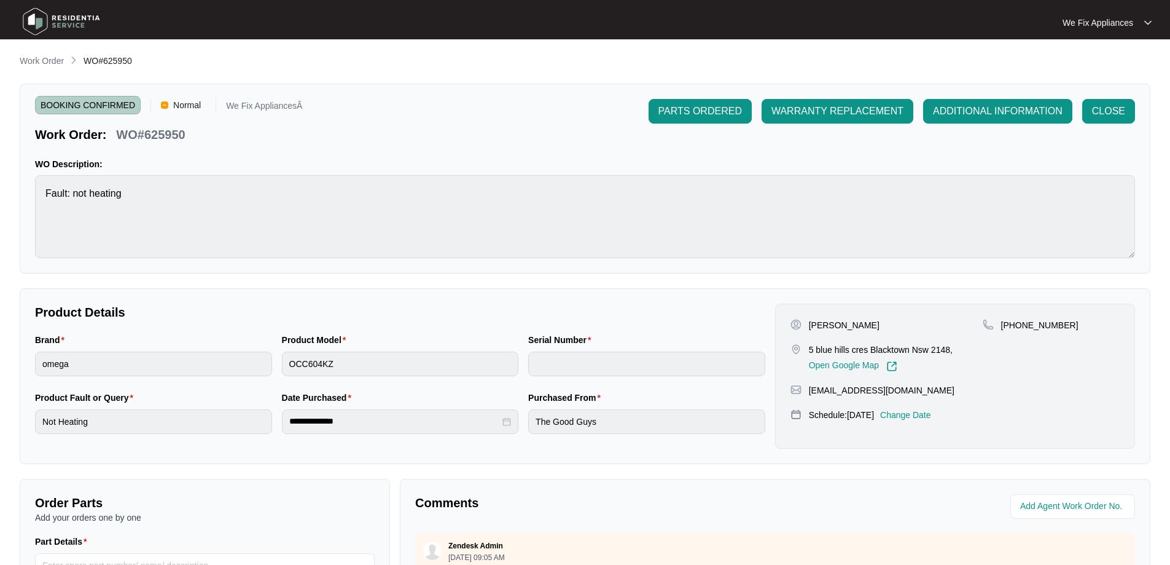
click at [904, 415] on p "Change Date" at bounding box center [905, 415] width 51 height 12
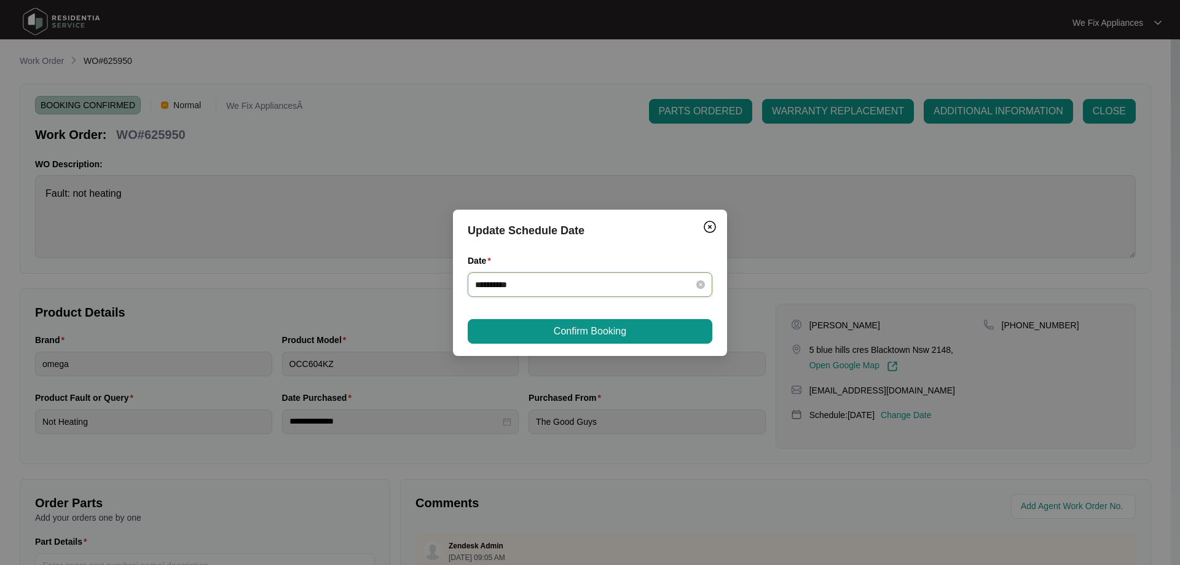
click at [537, 287] on input "**********" at bounding box center [582, 285] width 215 height 14
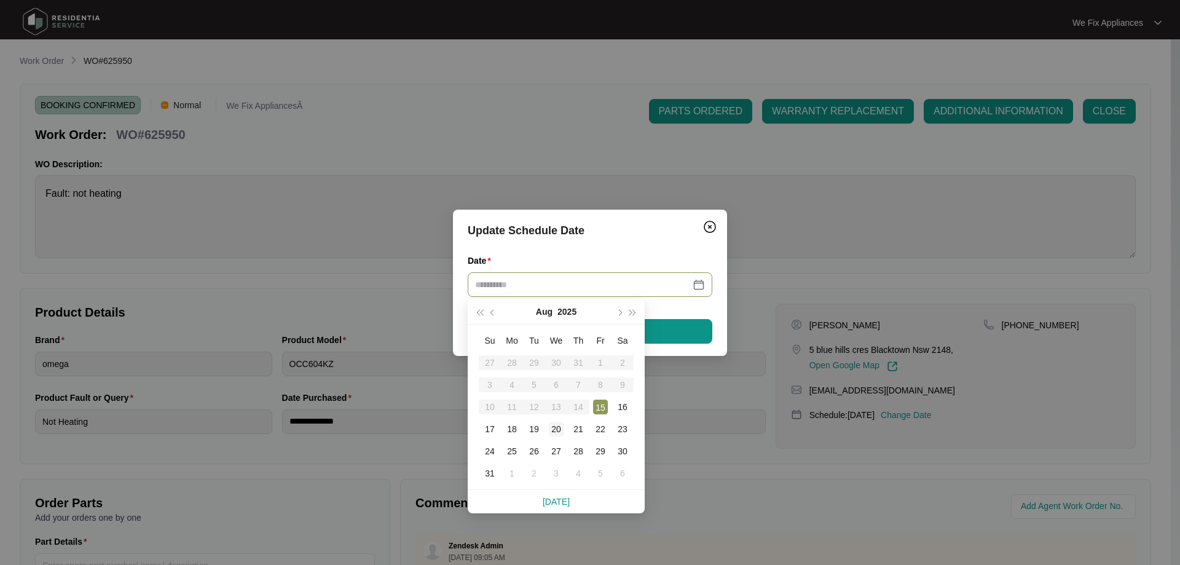
type input "**********"
click at [555, 432] on div "20" at bounding box center [556, 428] width 15 height 15
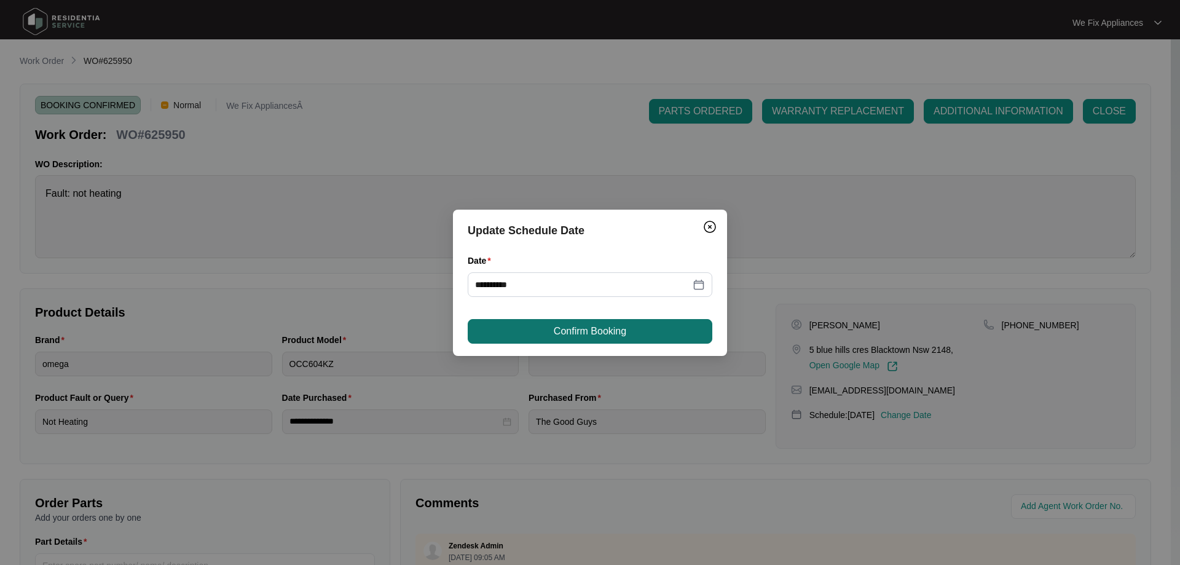
click at [576, 321] on button "Confirm Booking" at bounding box center [590, 331] width 245 height 25
